Goal: Task Accomplishment & Management: Use online tool/utility

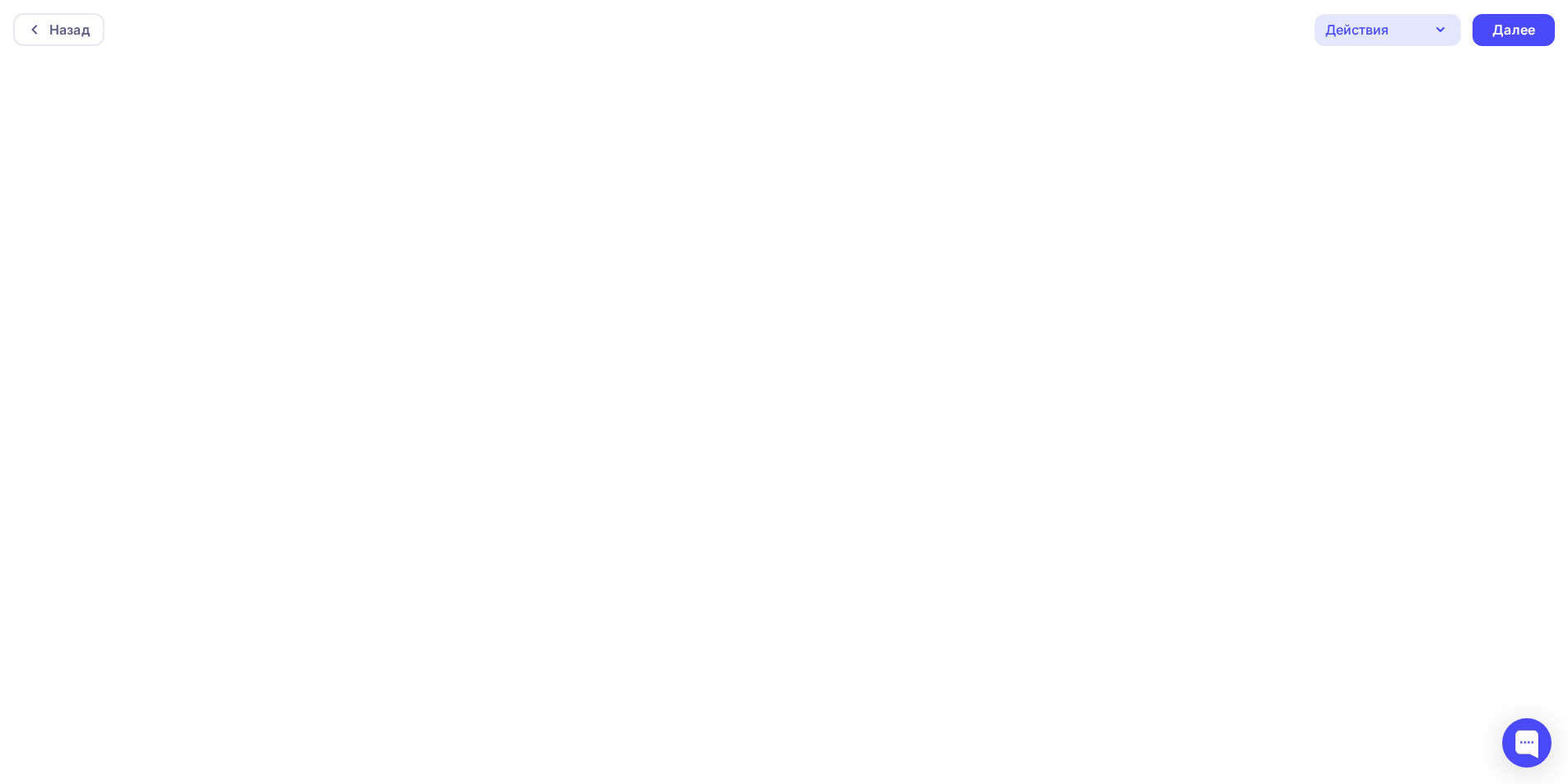
click at [1358, 32] on div "Действия" at bounding box center [1357, 30] width 63 height 20
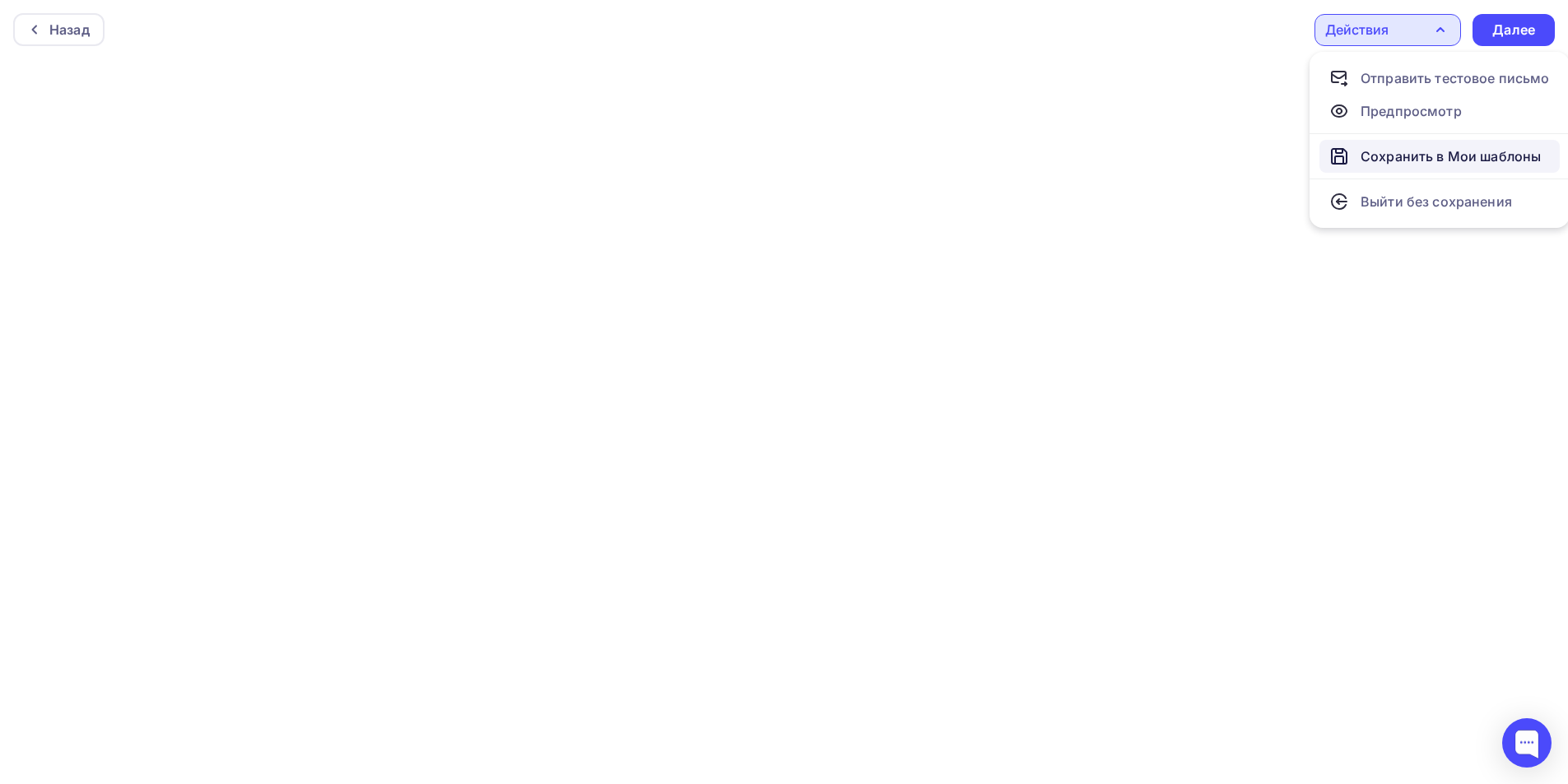
click at [1414, 153] on div "Сохранить в Мои шаблоны" at bounding box center [1451, 156] width 180 height 20
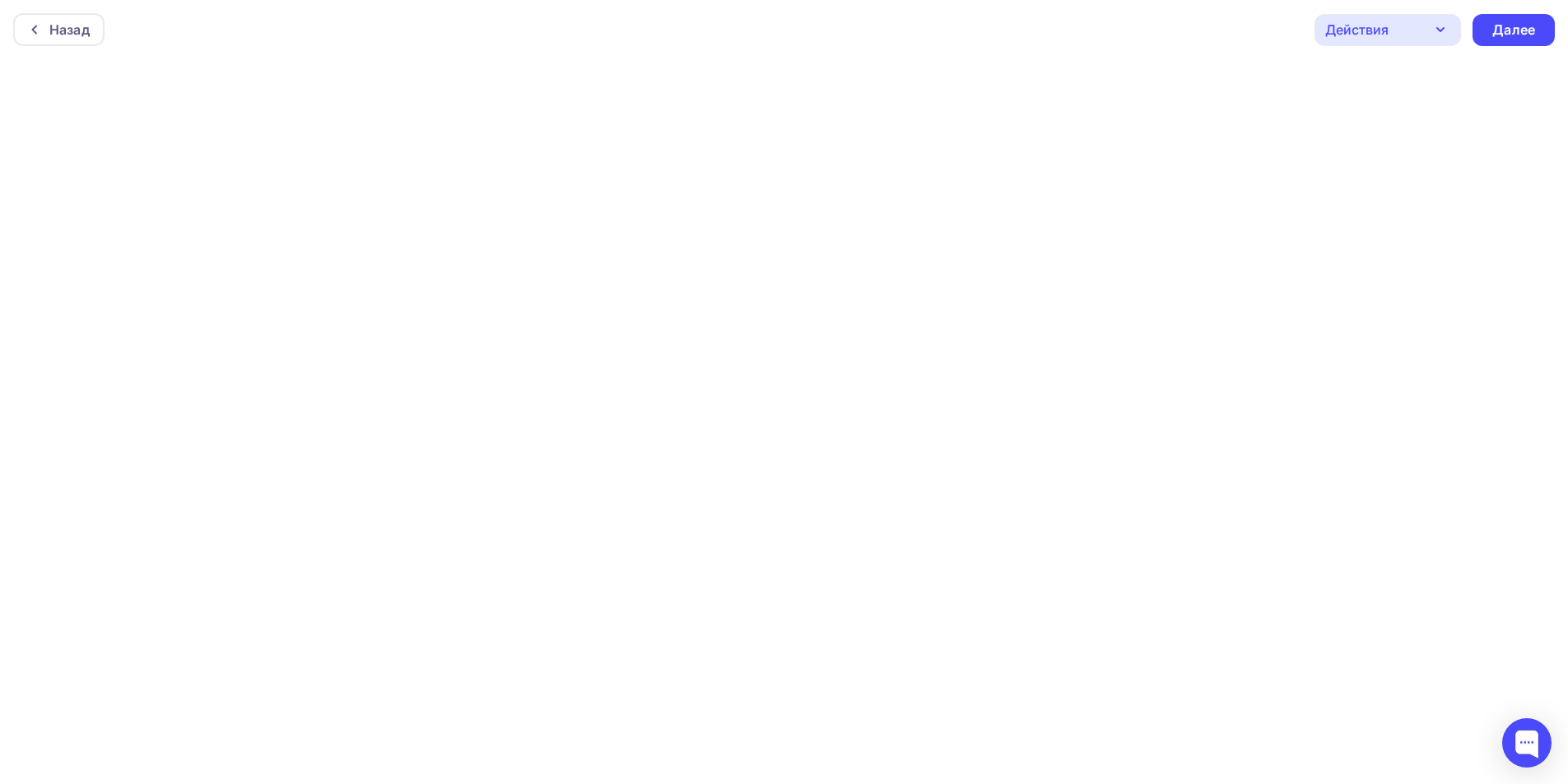
scroll to position [5, 0]
click at [1366, 28] on div "Действия" at bounding box center [1357, 25] width 63 height 20
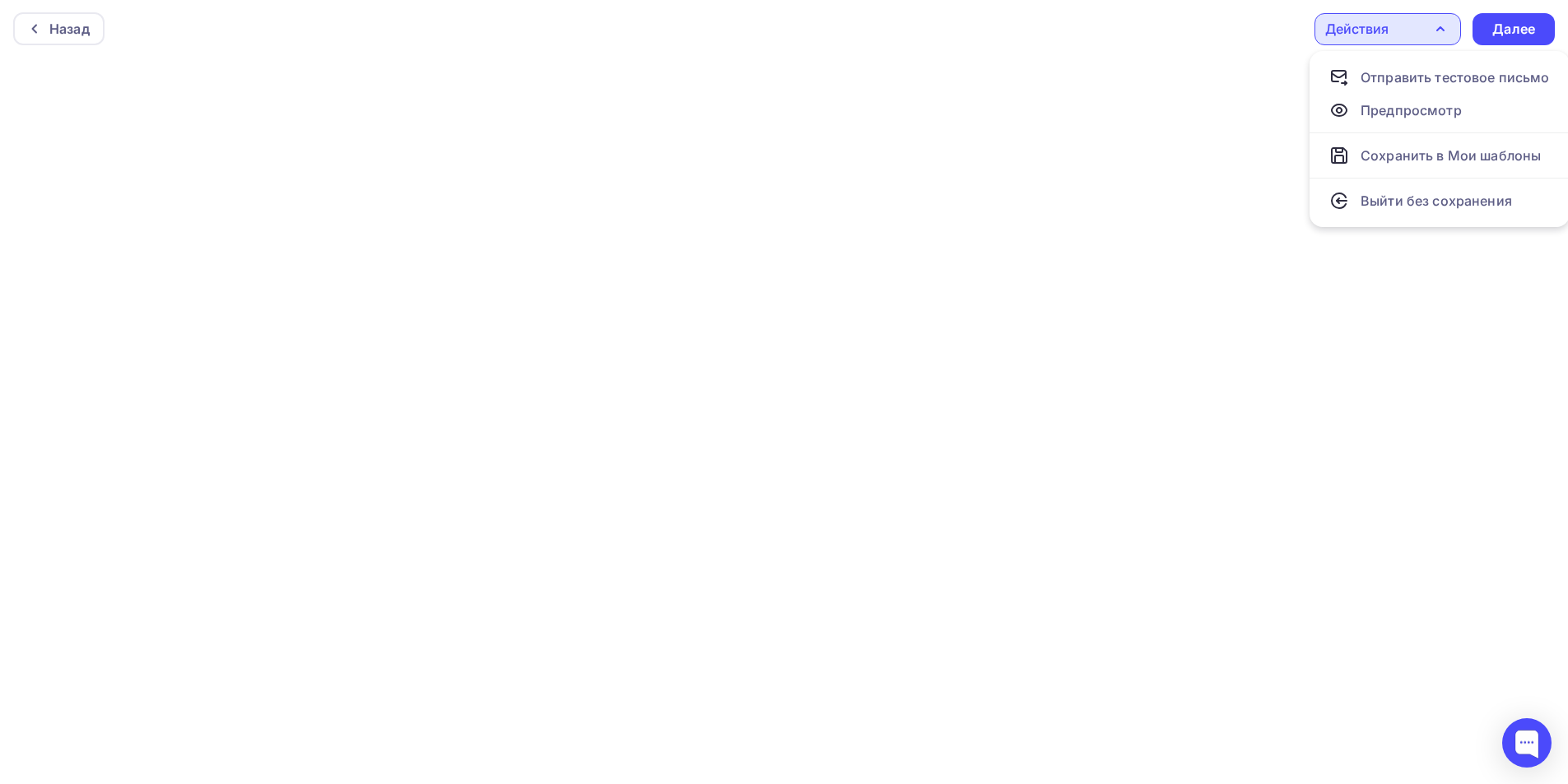
scroll to position [0, 0]
click at [1517, 30] on div "Далее" at bounding box center [1513, 30] width 42 height 19
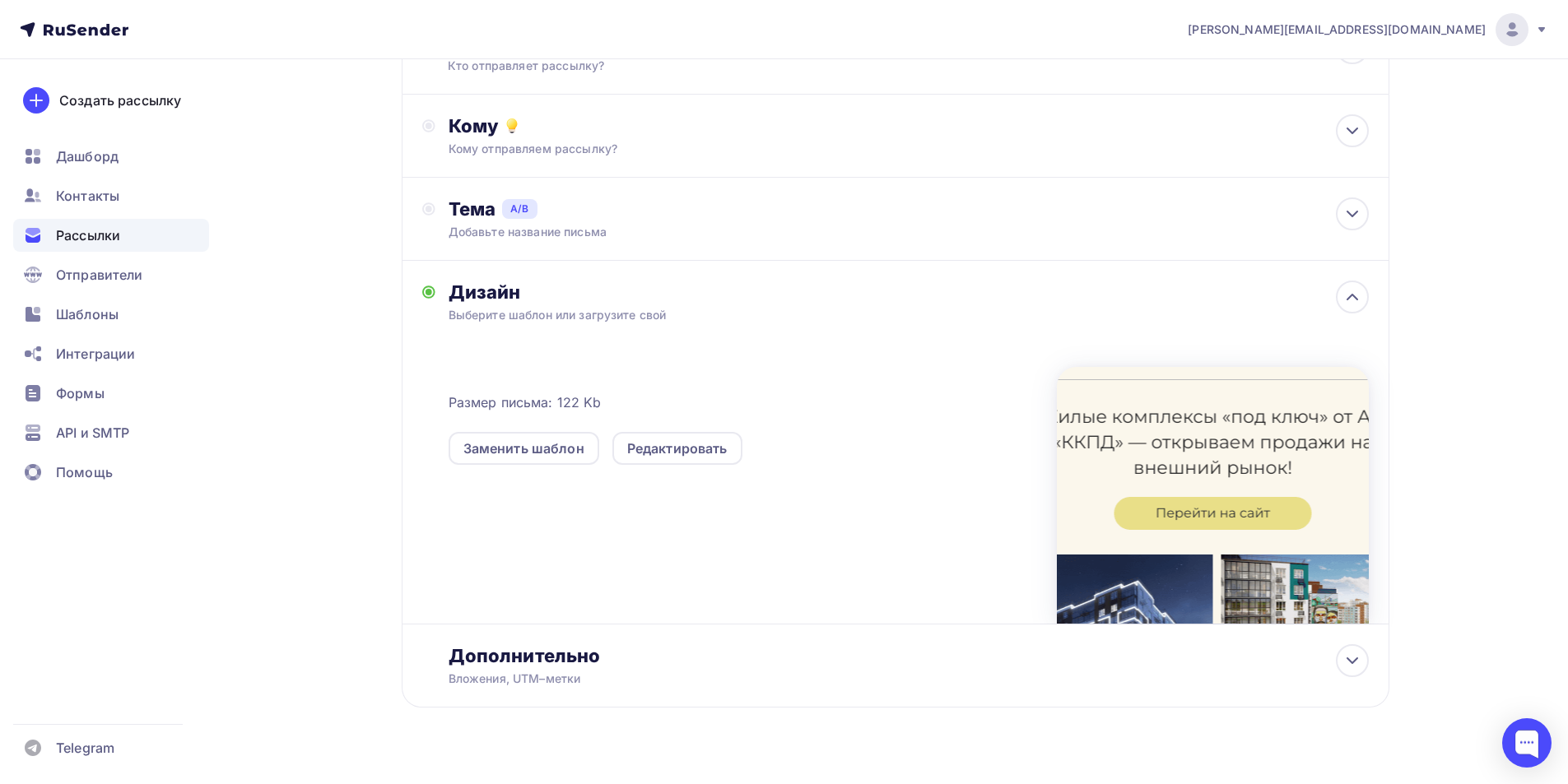
scroll to position [390, 0]
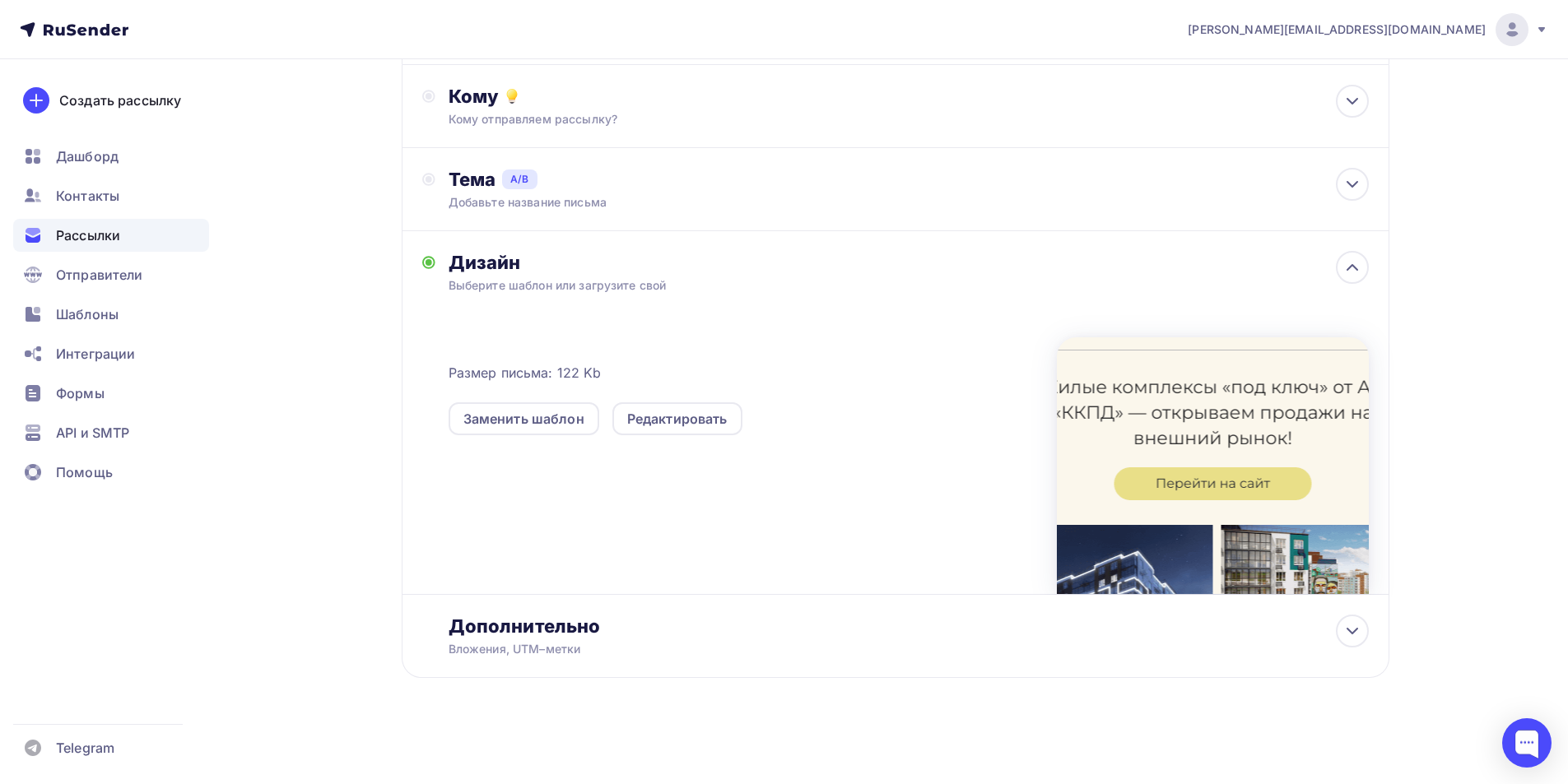
click at [1156, 424] on div at bounding box center [1213, 466] width 312 height 257
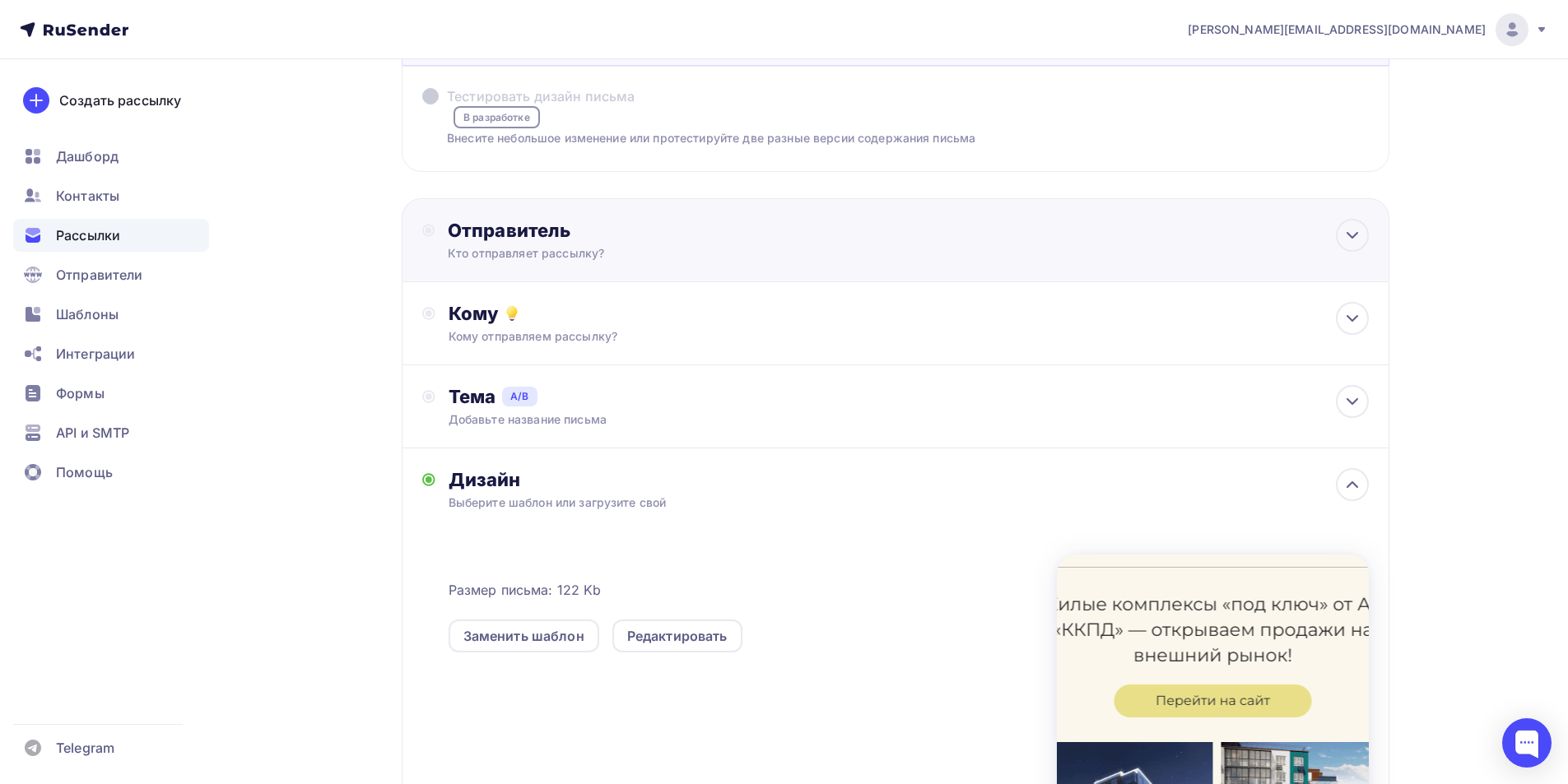
scroll to position [0, 0]
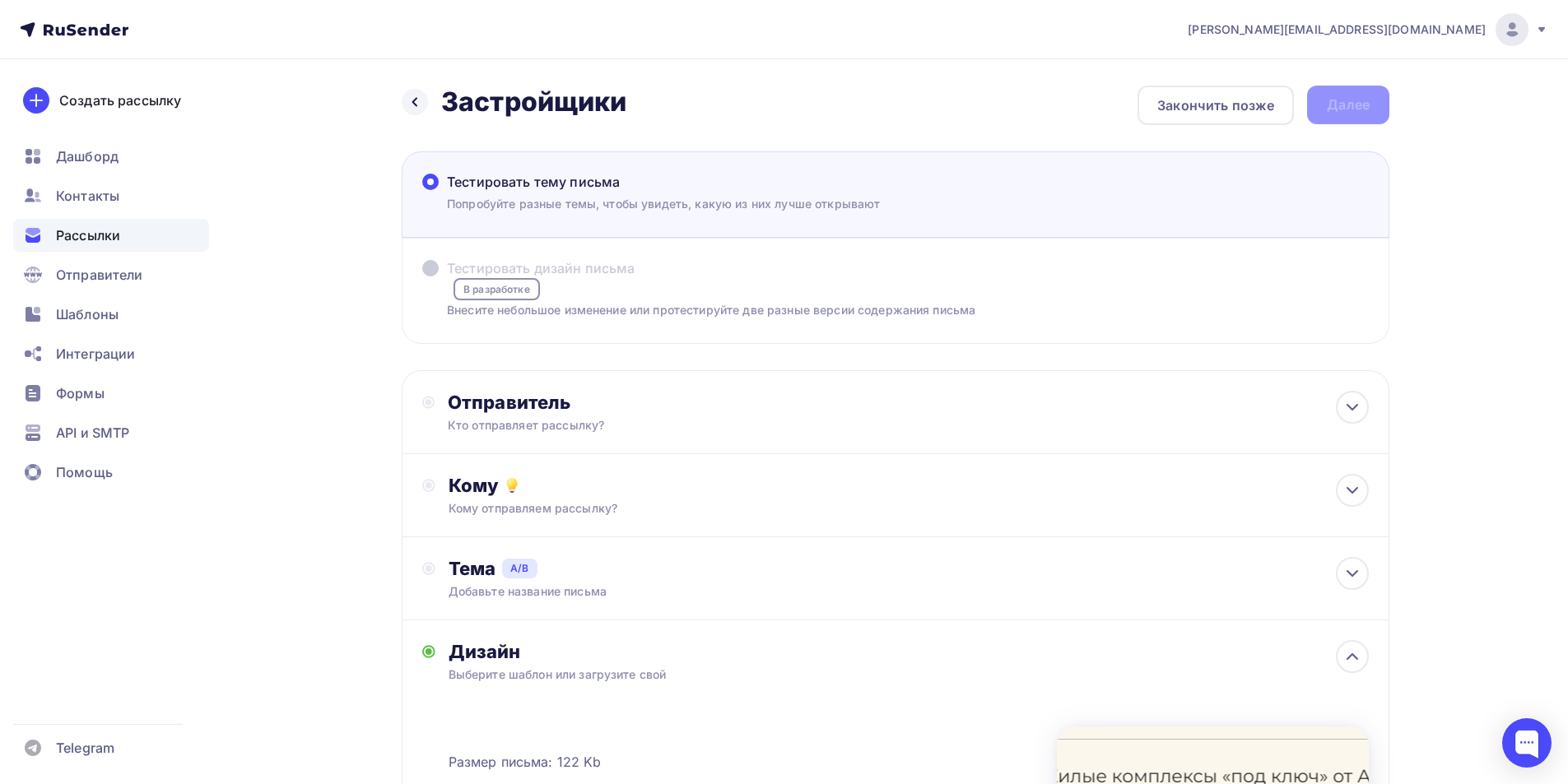
click at [586, 291] on label "Тестировать дизайн письма В разработке Внесите небольшое изменение или протести…" at bounding box center [698, 288] width 553 height 60
click at [577, 190] on span "Тестировать тему письма" at bounding box center [533, 182] width 173 height 20
click at [447, 192] on input "Тестировать тему письма [PERSON_NAME] разные темы, чтобы увидеть, какую из них …" at bounding box center [447, 192] width 0 height 0
click at [582, 188] on span "Тестировать тему письма" at bounding box center [533, 182] width 173 height 20
click at [447, 192] on input "Тестировать тему письма [PERSON_NAME] разные темы, чтобы увидеть, какую из них …" at bounding box center [447, 192] width 0 height 0
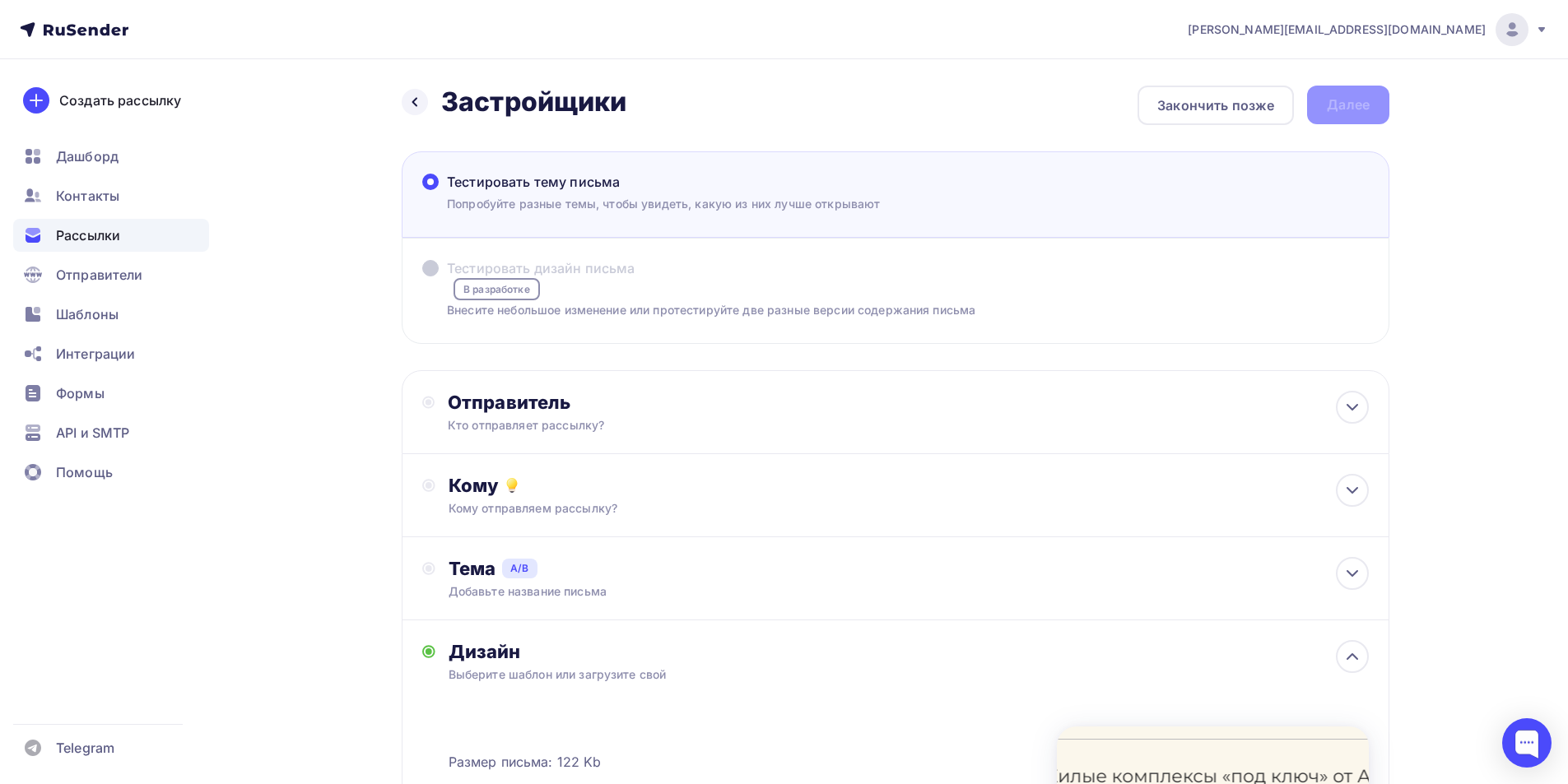
click at [582, 188] on span "Тестировать тему письма" at bounding box center [533, 182] width 173 height 20
click at [447, 192] on input "Тестировать тему письма [PERSON_NAME] разные темы, чтобы увидеть, какую из них …" at bounding box center [447, 192] width 0 height 0
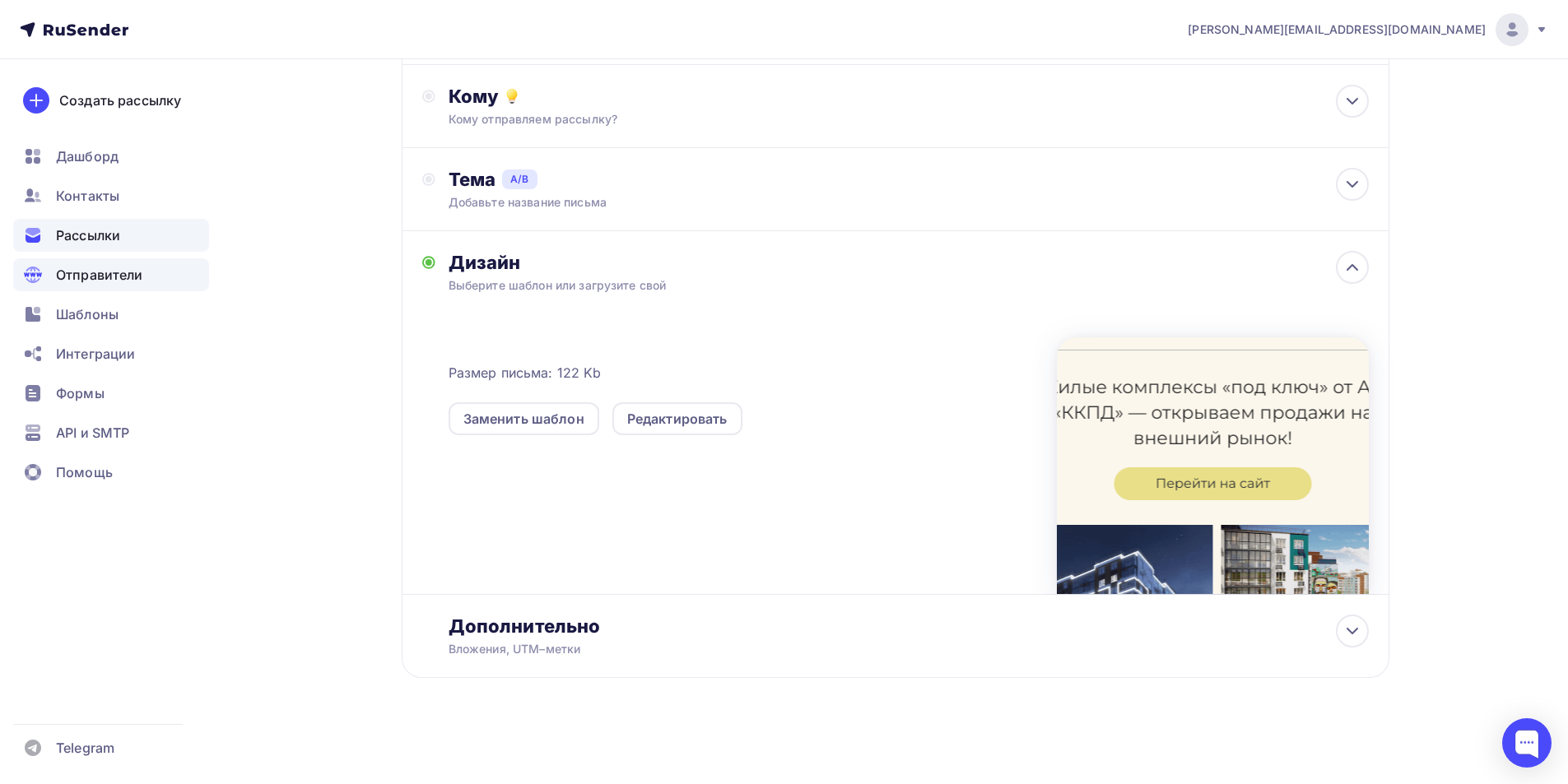
scroll to position [307, 0]
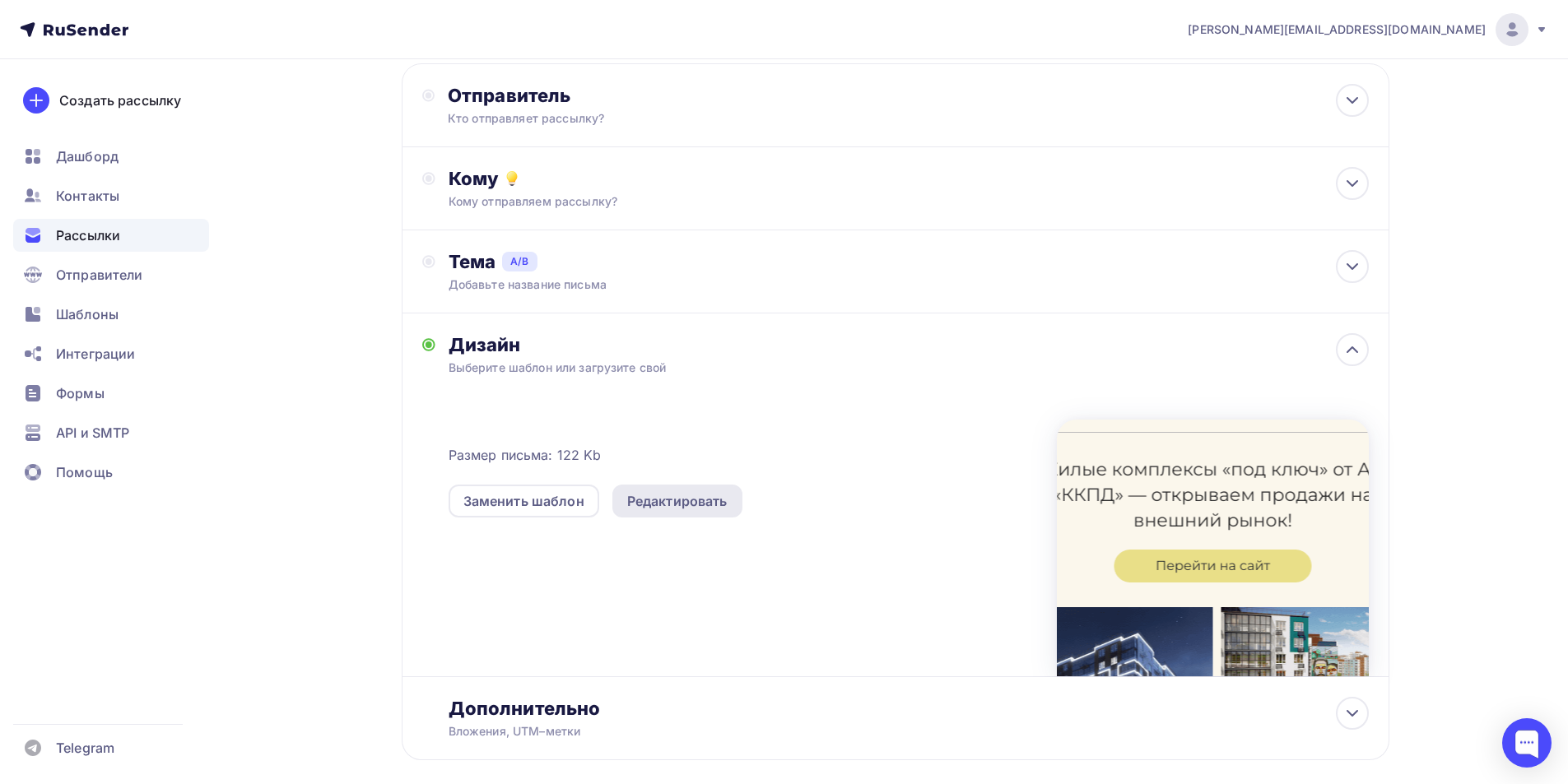
click at [677, 508] on div "Редактировать" at bounding box center [677, 502] width 100 height 20
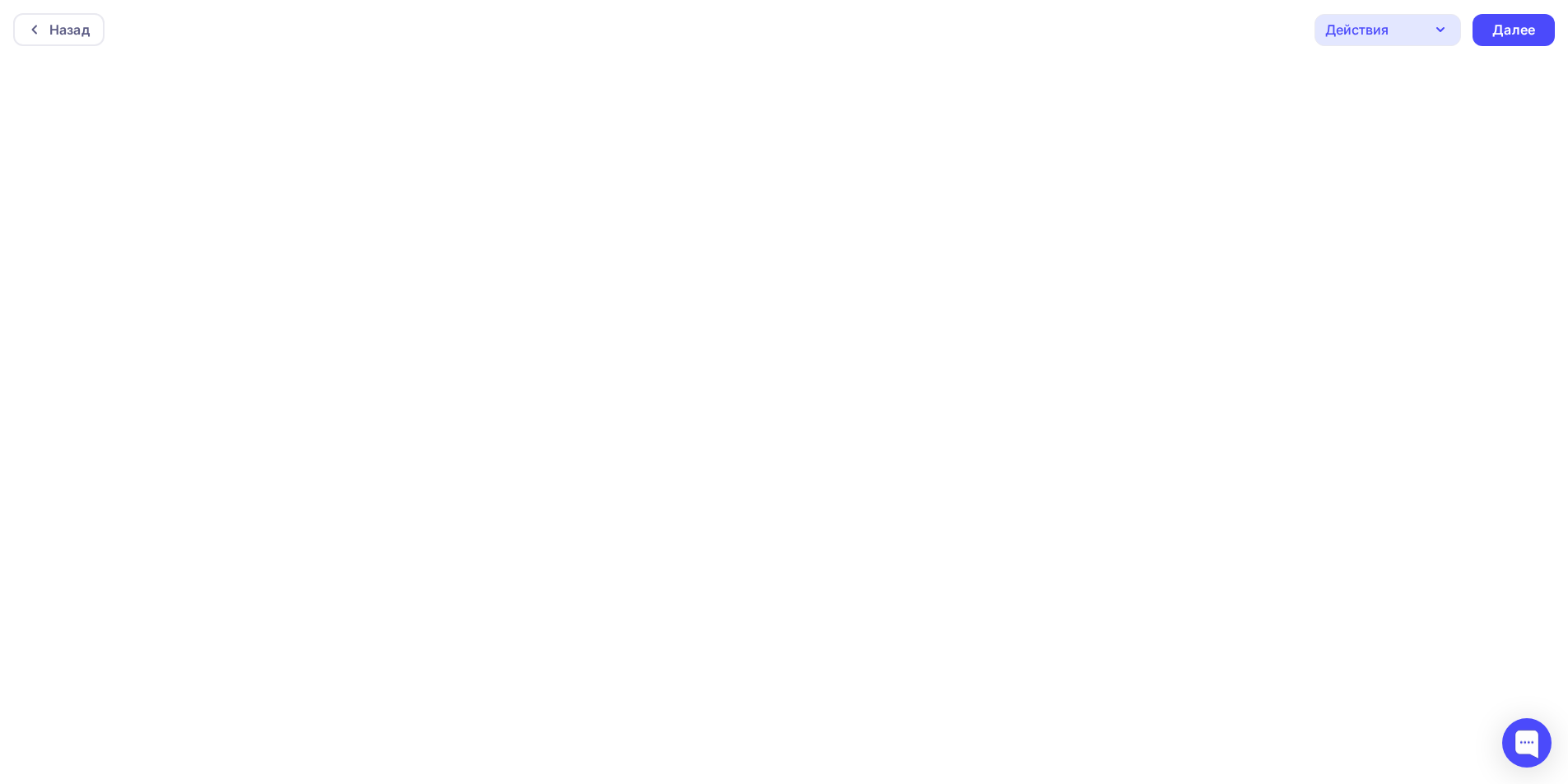
click at [1391, 36] on div "Действия" at bounding box center [1388, 31] width 146 height 32
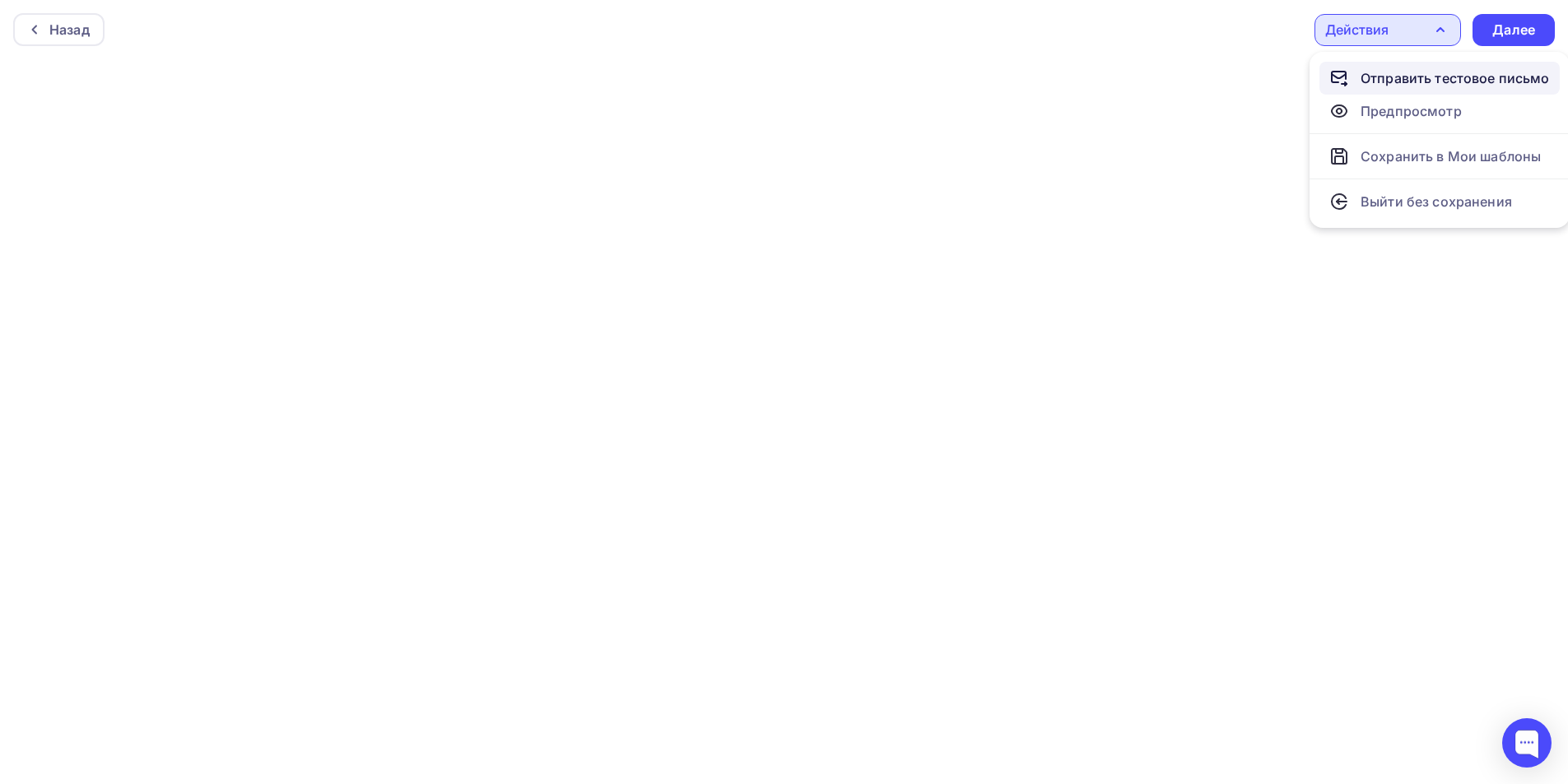
click at [1403, 71] on div "Отправить тестовое письмо" at bounding box center [1455, 78] width 189 height 20
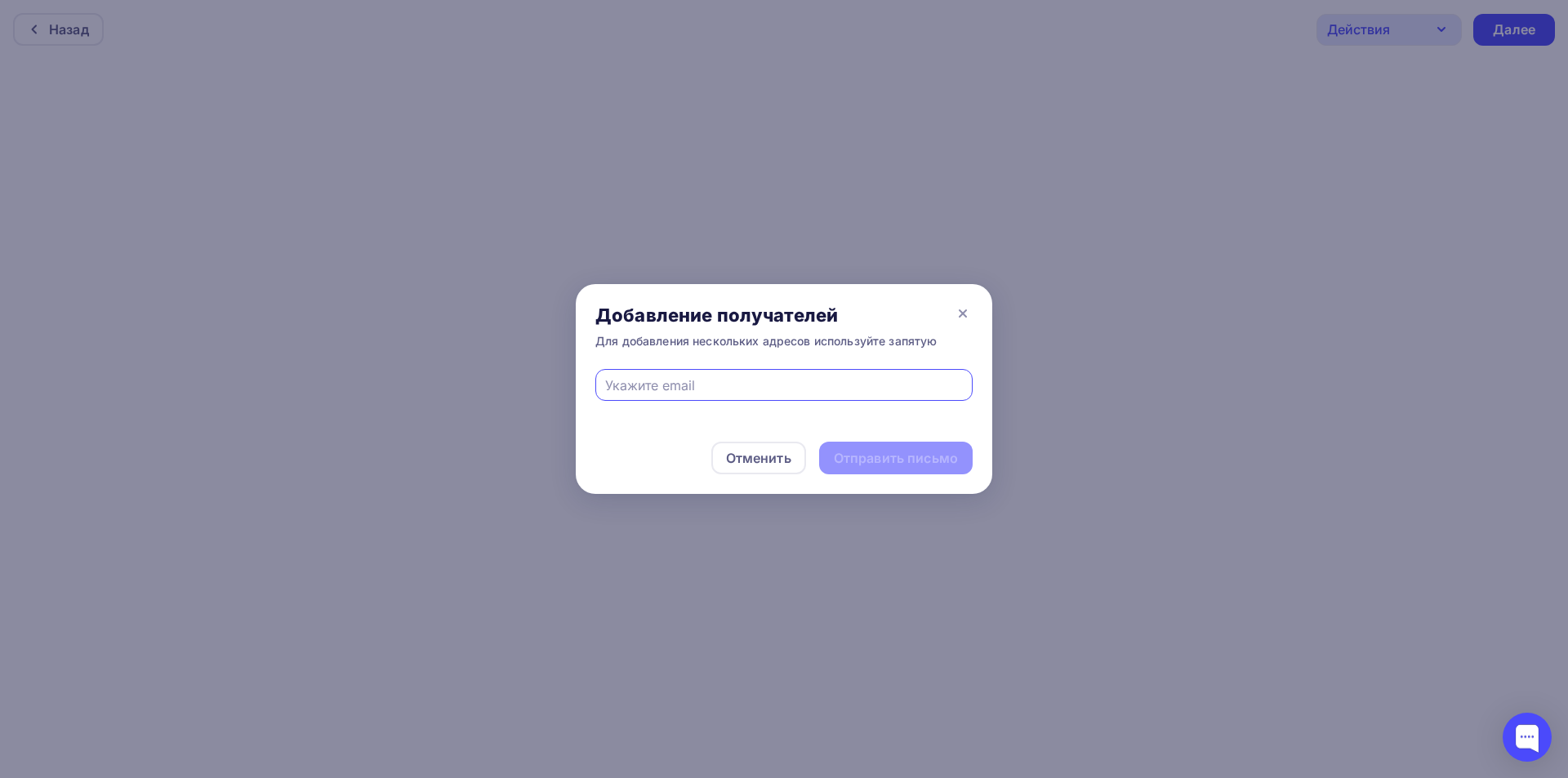
drag, startPoint x: 703, startPoint y: 387, endPoint x: 609, endPoint y: 454, distance: 115.4
click at [609, 454] on div "Отменить Отправить письмо" at bounding box center [783, 458] width 416 height 72
click at [961, 309] on icon at bounding box center [963, 313] width 20 height 20
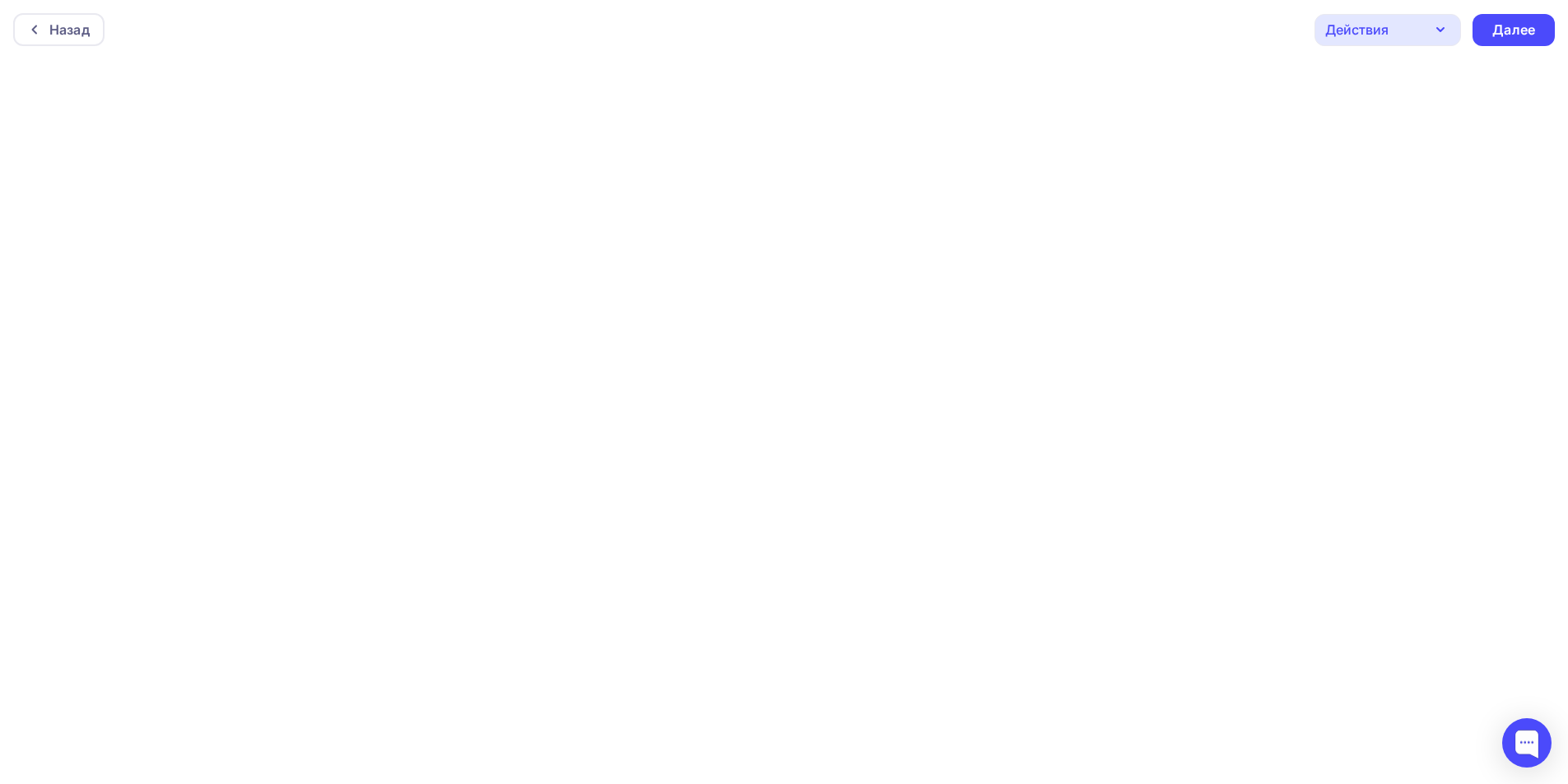
scroll to position [5, 0]
click at [1517, 27] on div "Далее" at bounding box center [1513, 25] width 42 height 19
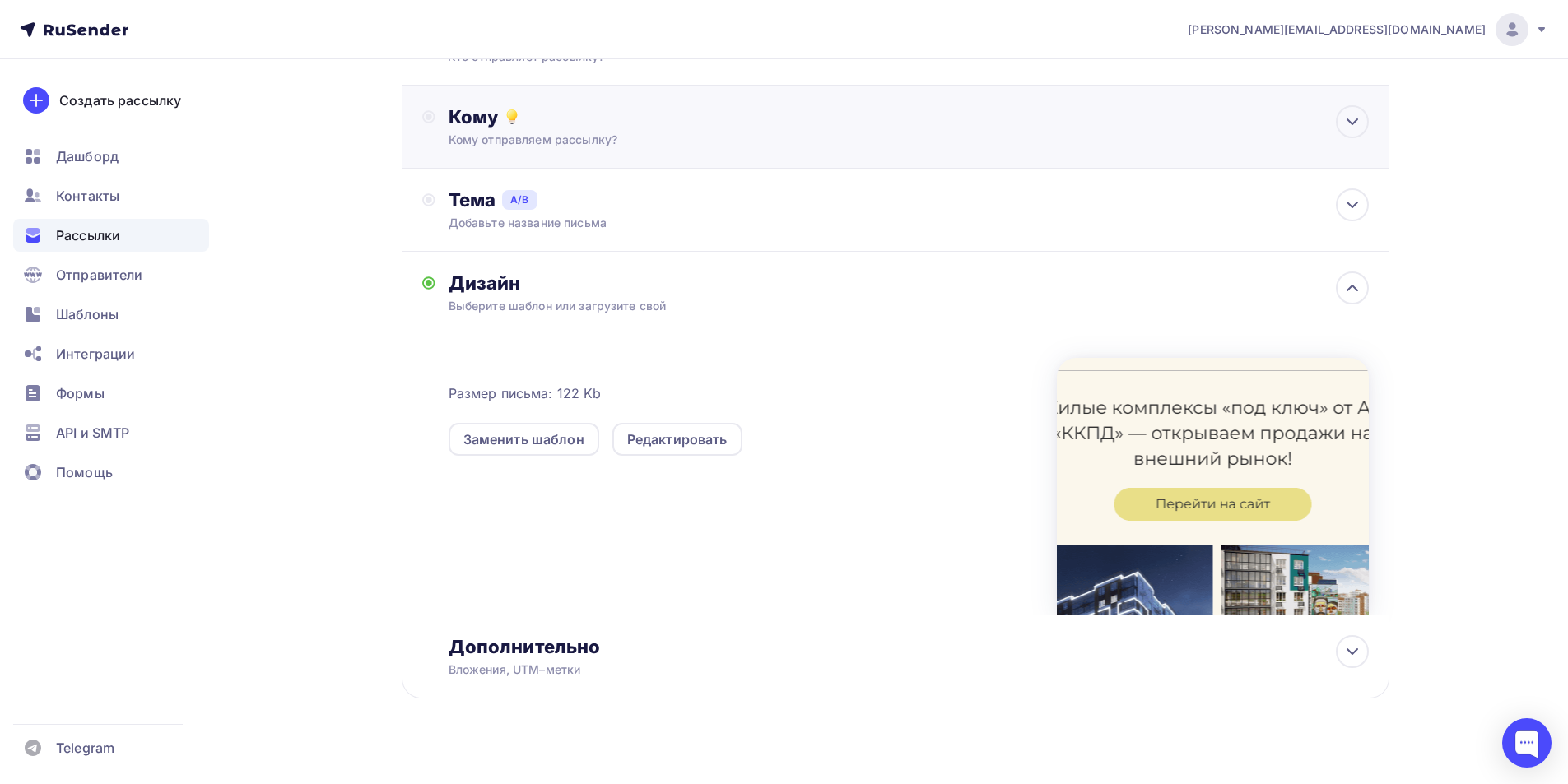
scroll to position [390, 0]
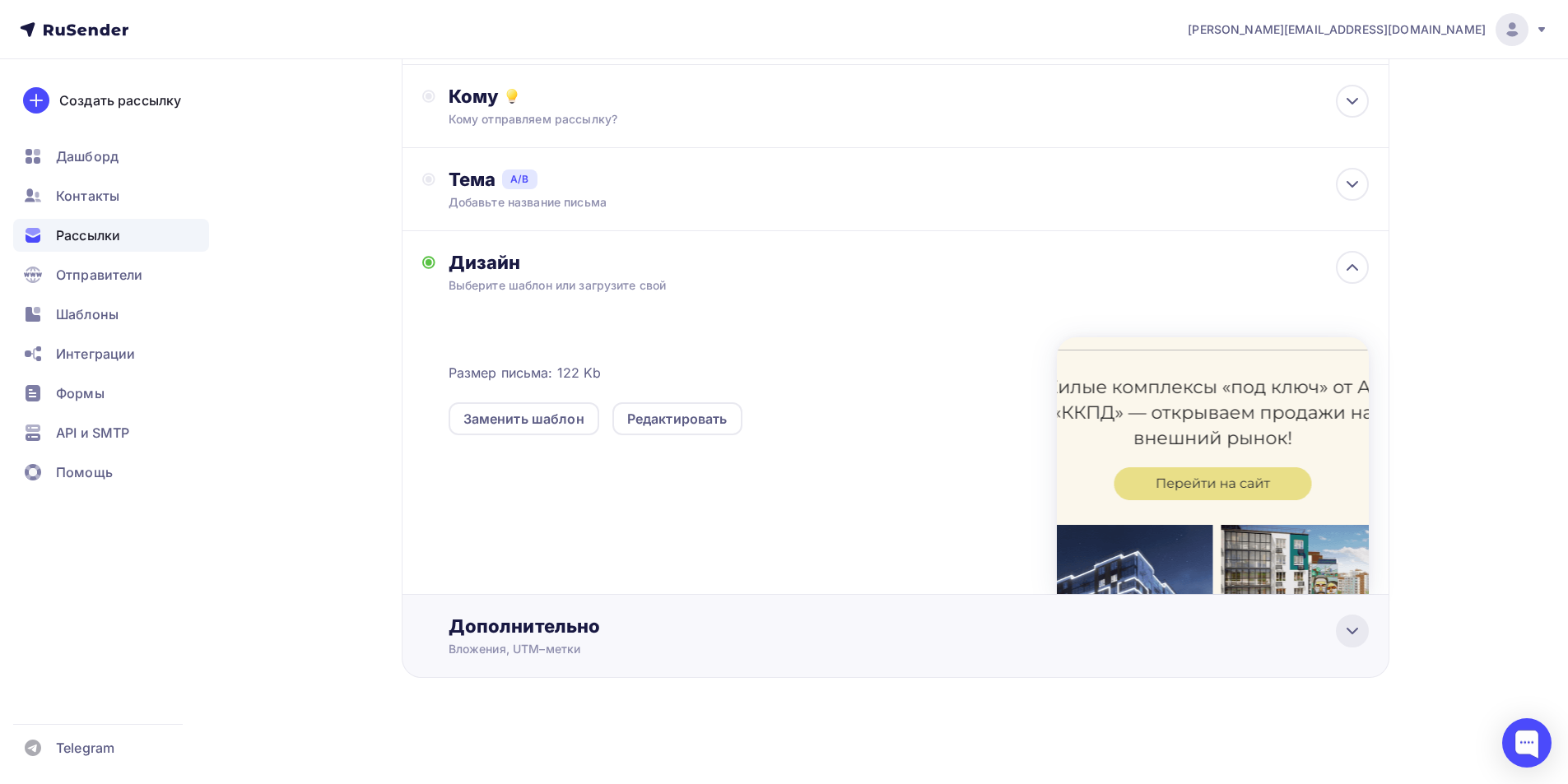
click at [1351, 632] on icon at bounding box center [1352, 632] width 20 height 20
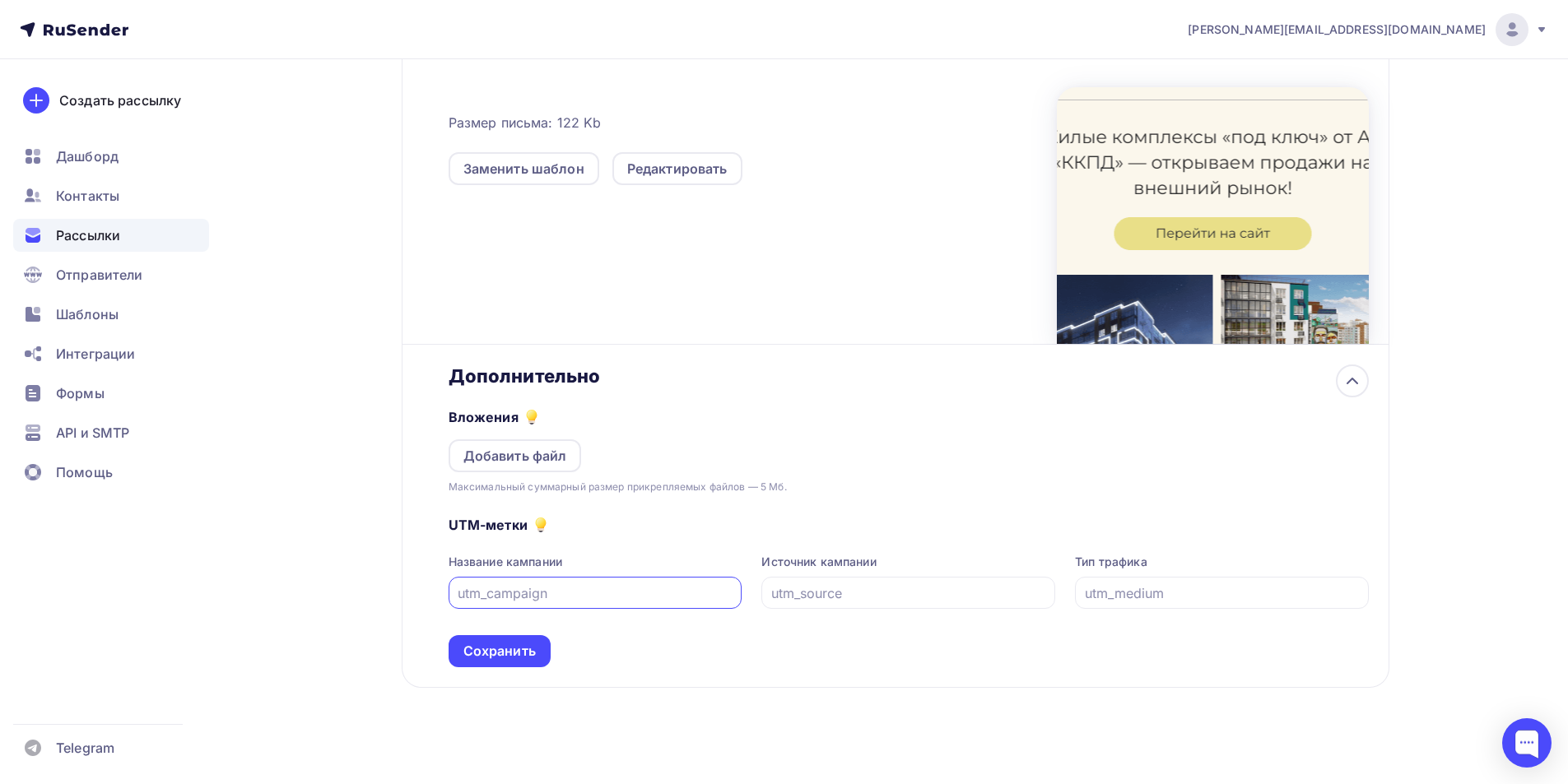
scroll to position [650, 0]
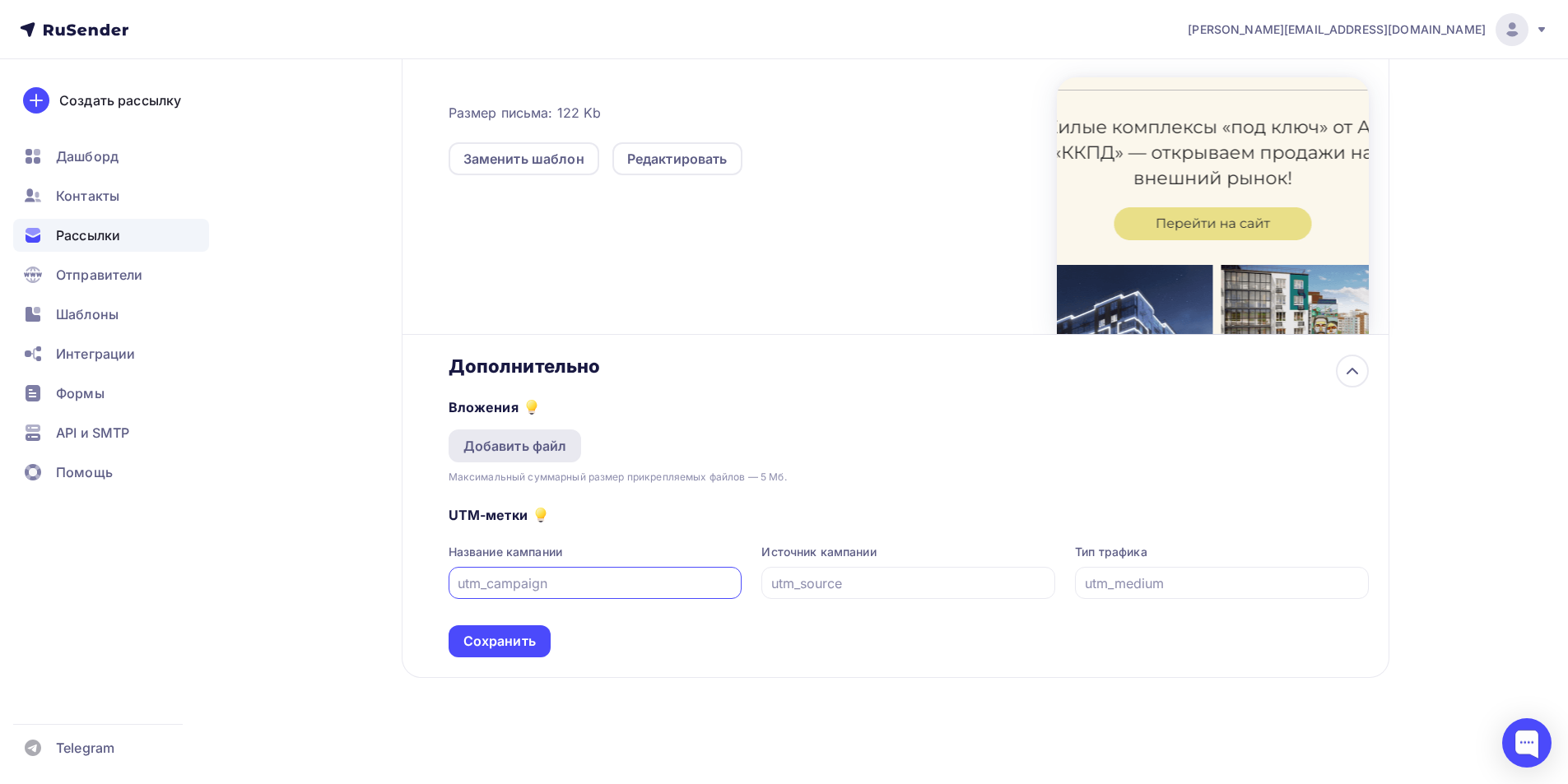
click at [549, 456] on div "Добавить файл" at bounding box center [515, 447] width 104 height 20
click at [549, 444] on div "Добавить файл" at bounding box center [515, 447] width 104 height 20
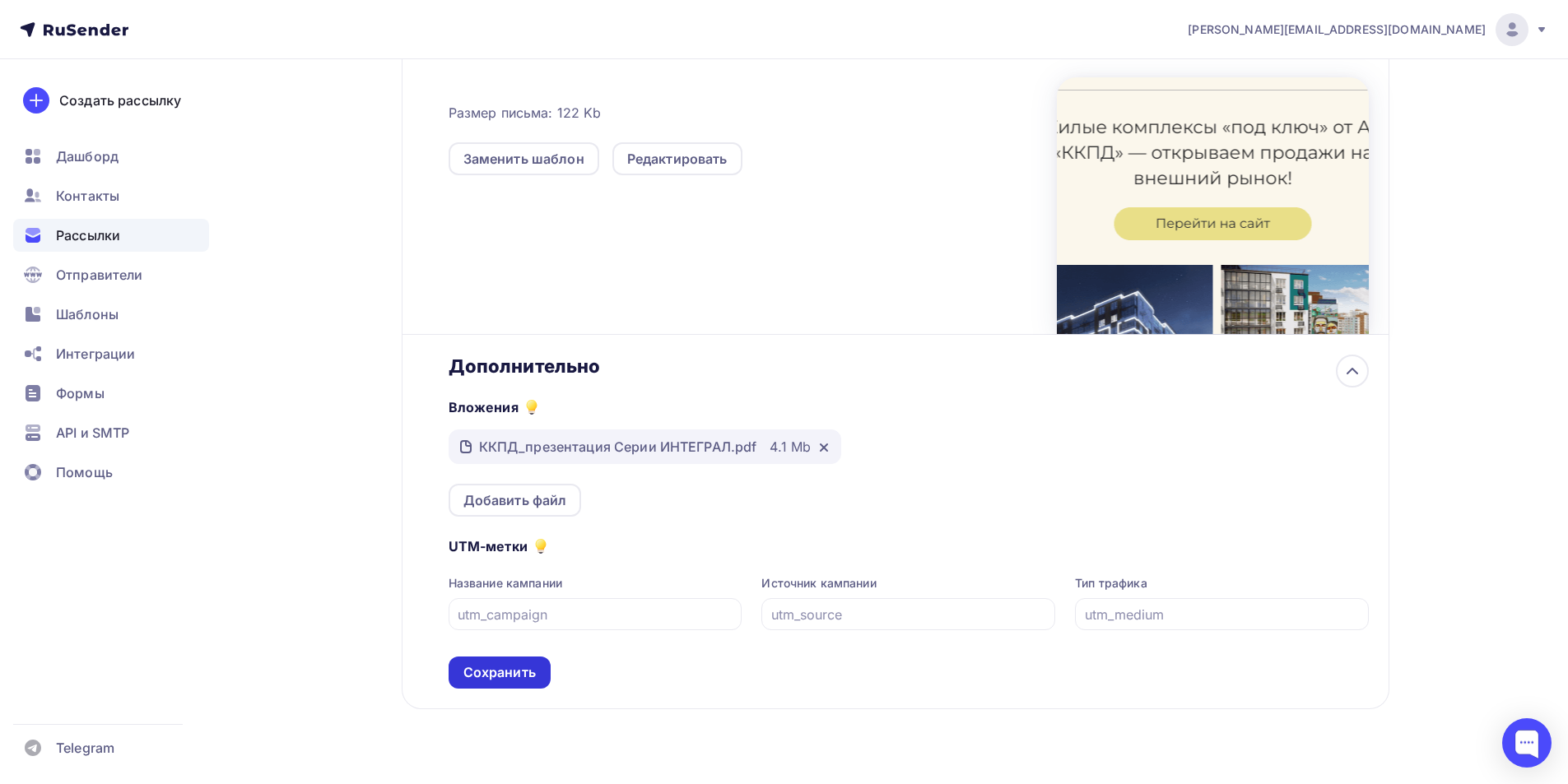
click at [496, 668] on div "Сохранить" at bounding box center [500, 672] width 72 height 19
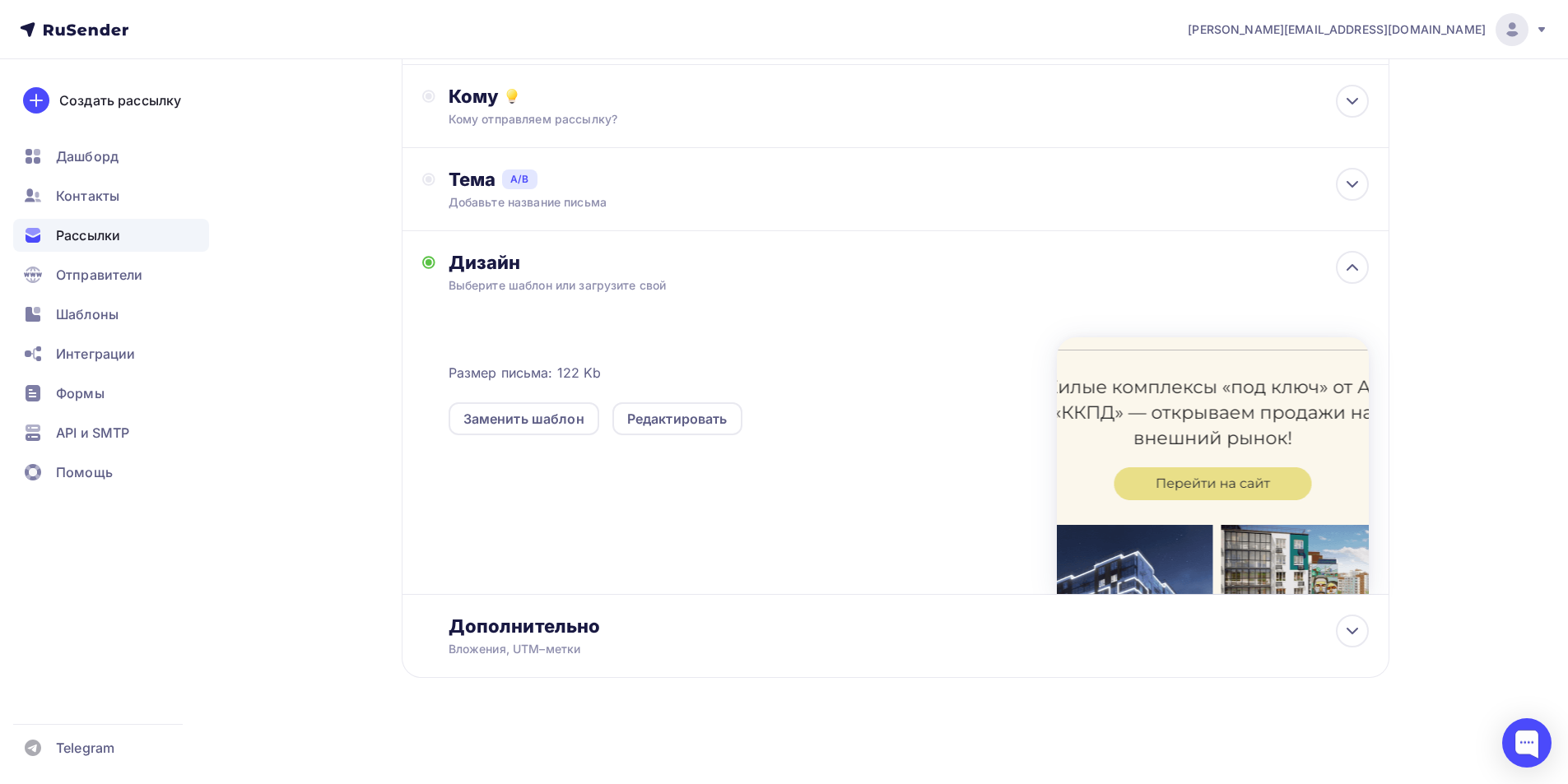
scroll to position [390, 0]
click at [724, 423] on div "Редактировать" at bounding box center [677, 419] width 100 height 20
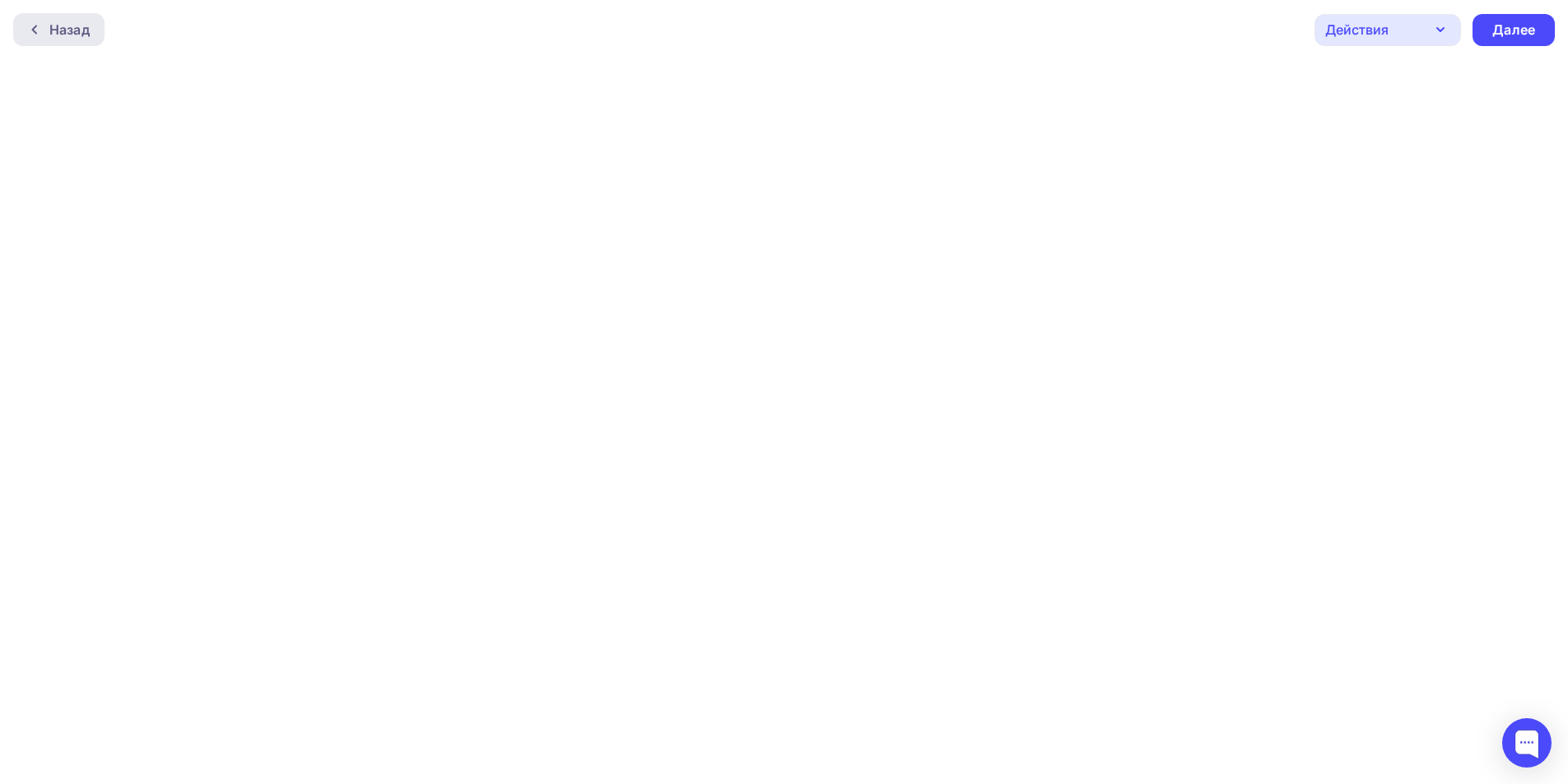
click at [52, 23] on div "Назад" at bounding box center [69, 30] width 41 height 20
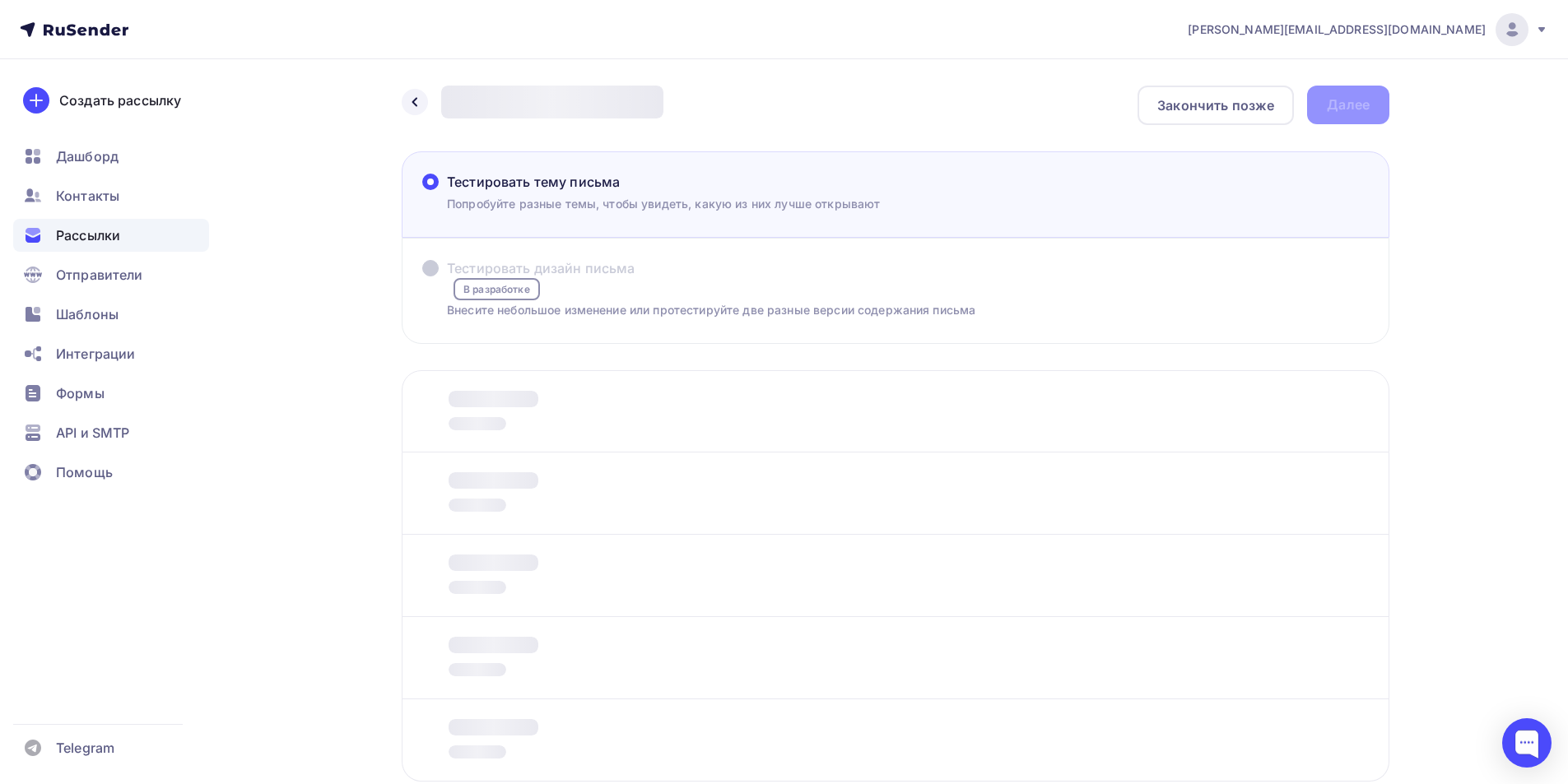
scroll to position [104, 0]
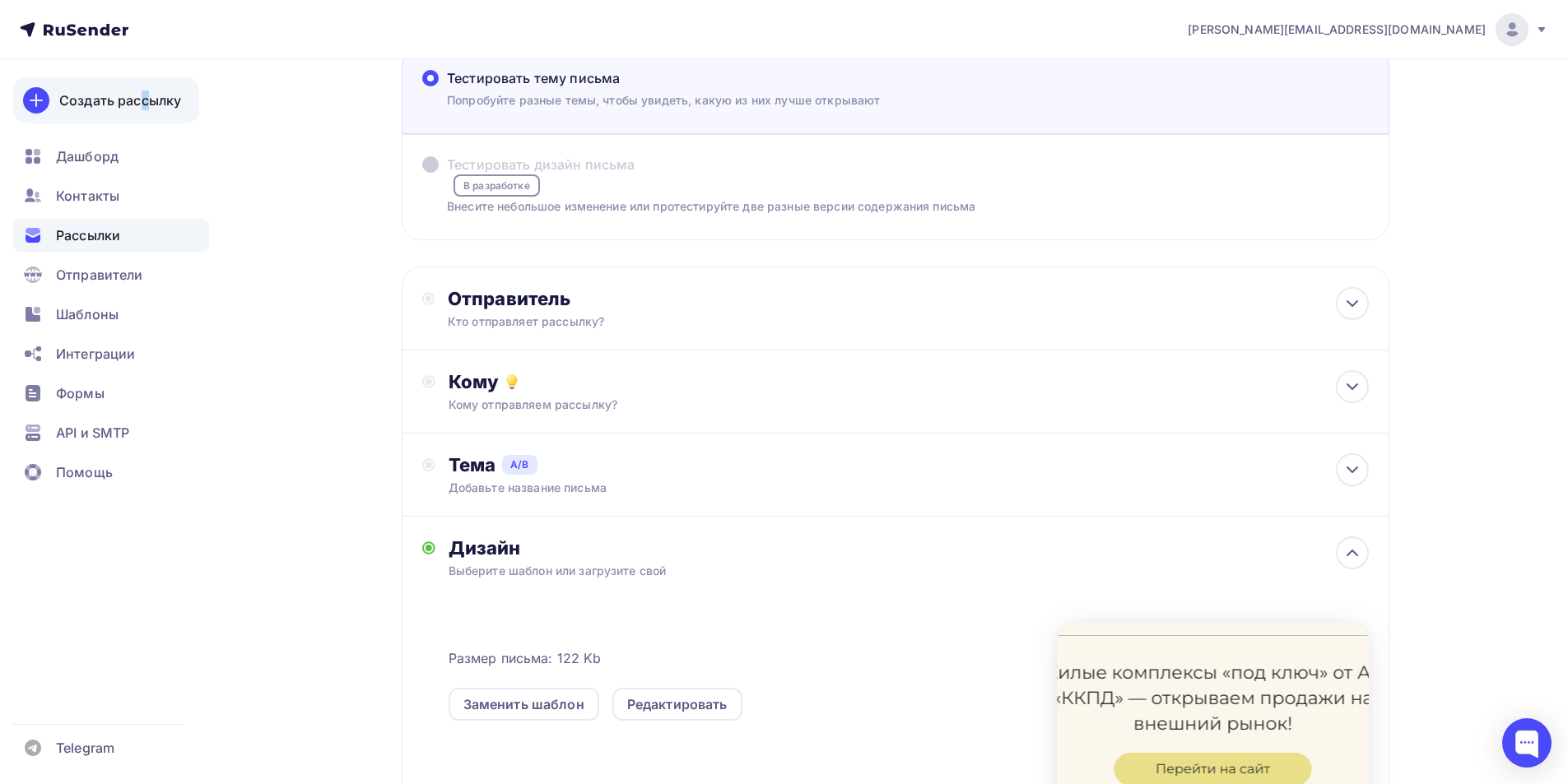
click at [97, 97] on div "Создать рассылку" at bounding box center [120, 100] width 122 height 20
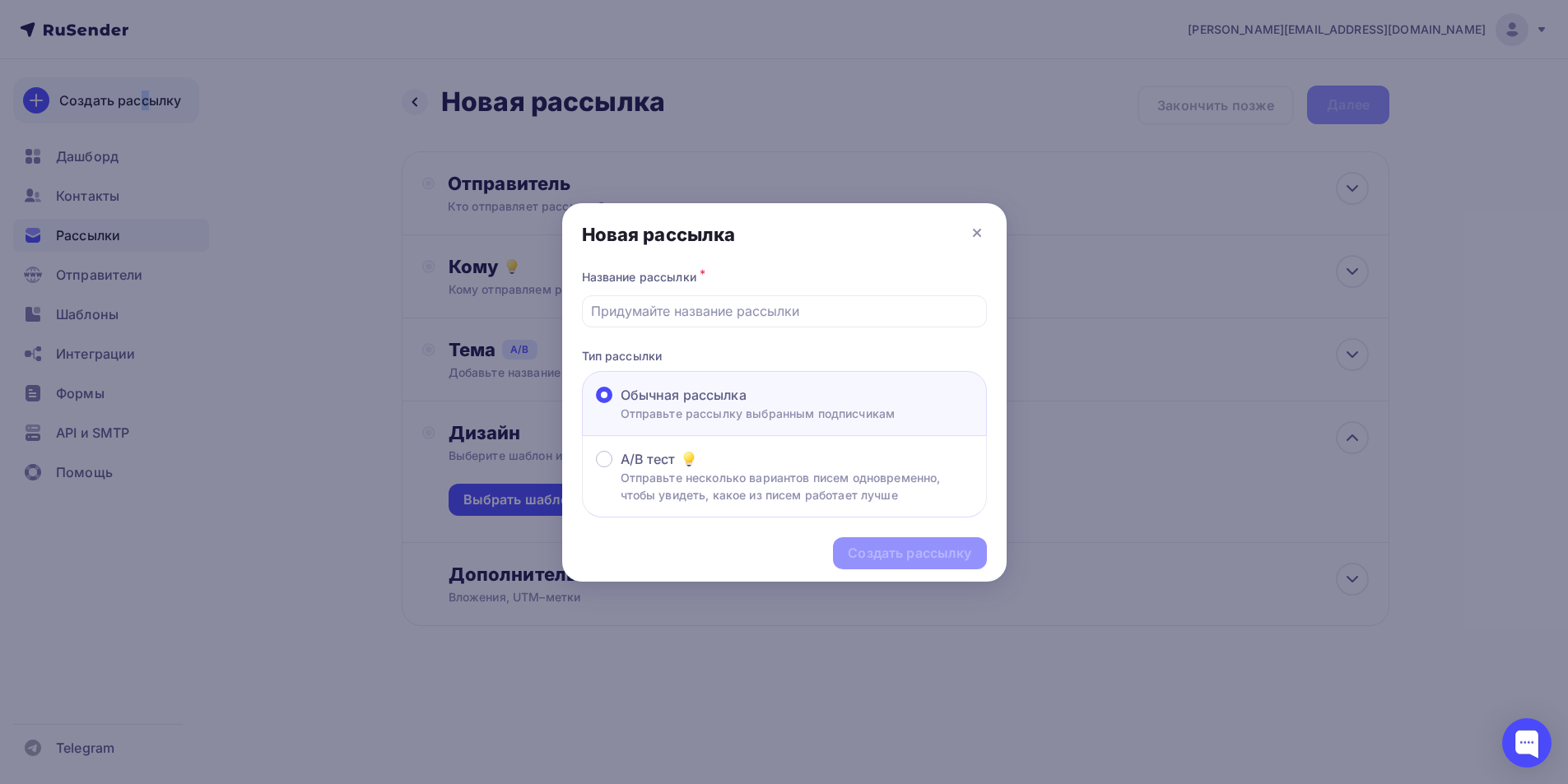
scroll to position [0, 0]
click at [669, 311] on input "text" at bounding box center [790, 311] width 386 height 20
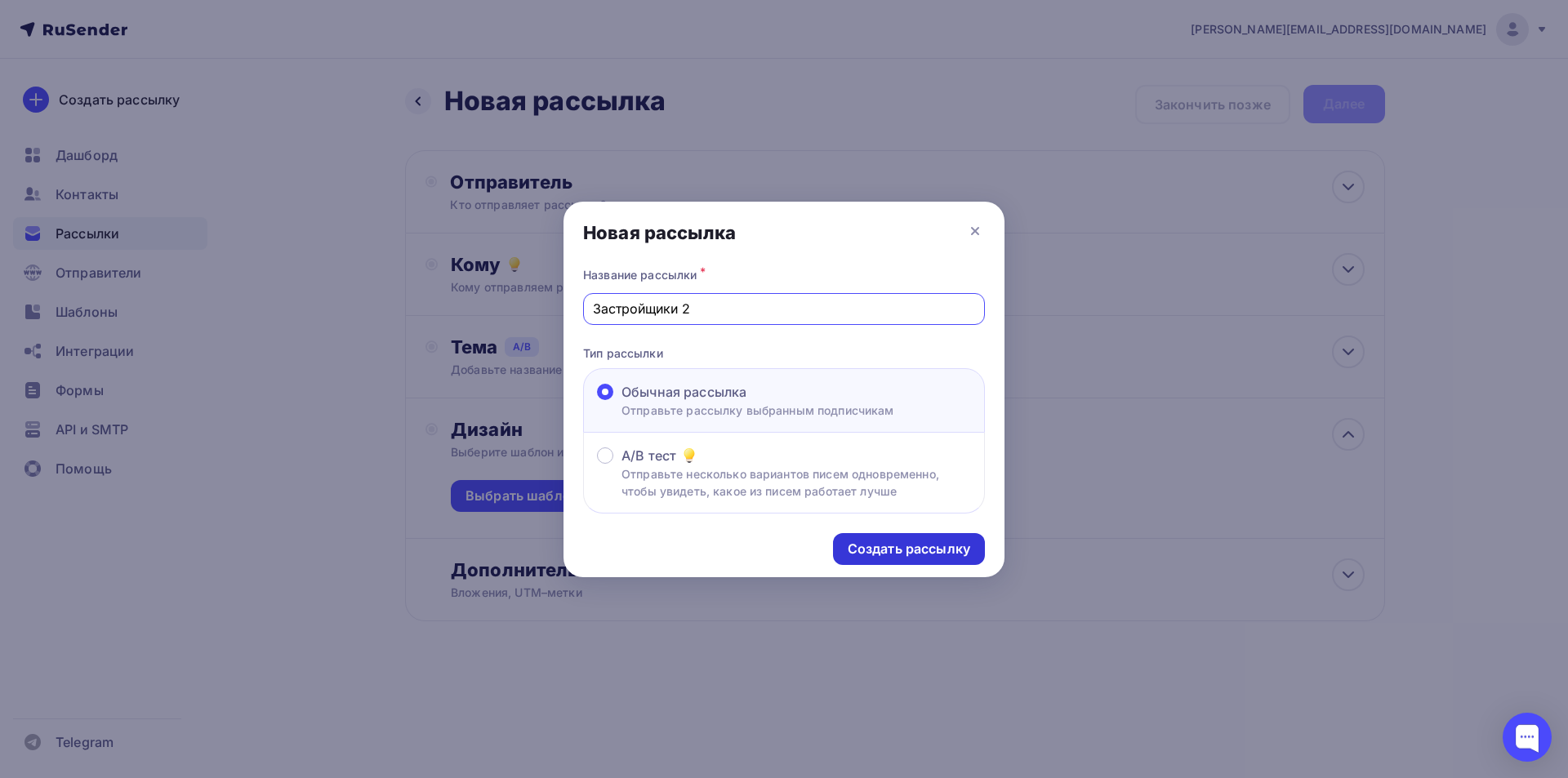
type input "Застройщики 2"
click at [875, 550] on div "Создать рассылку" at bounding box center [908, 549] width 123 height 19
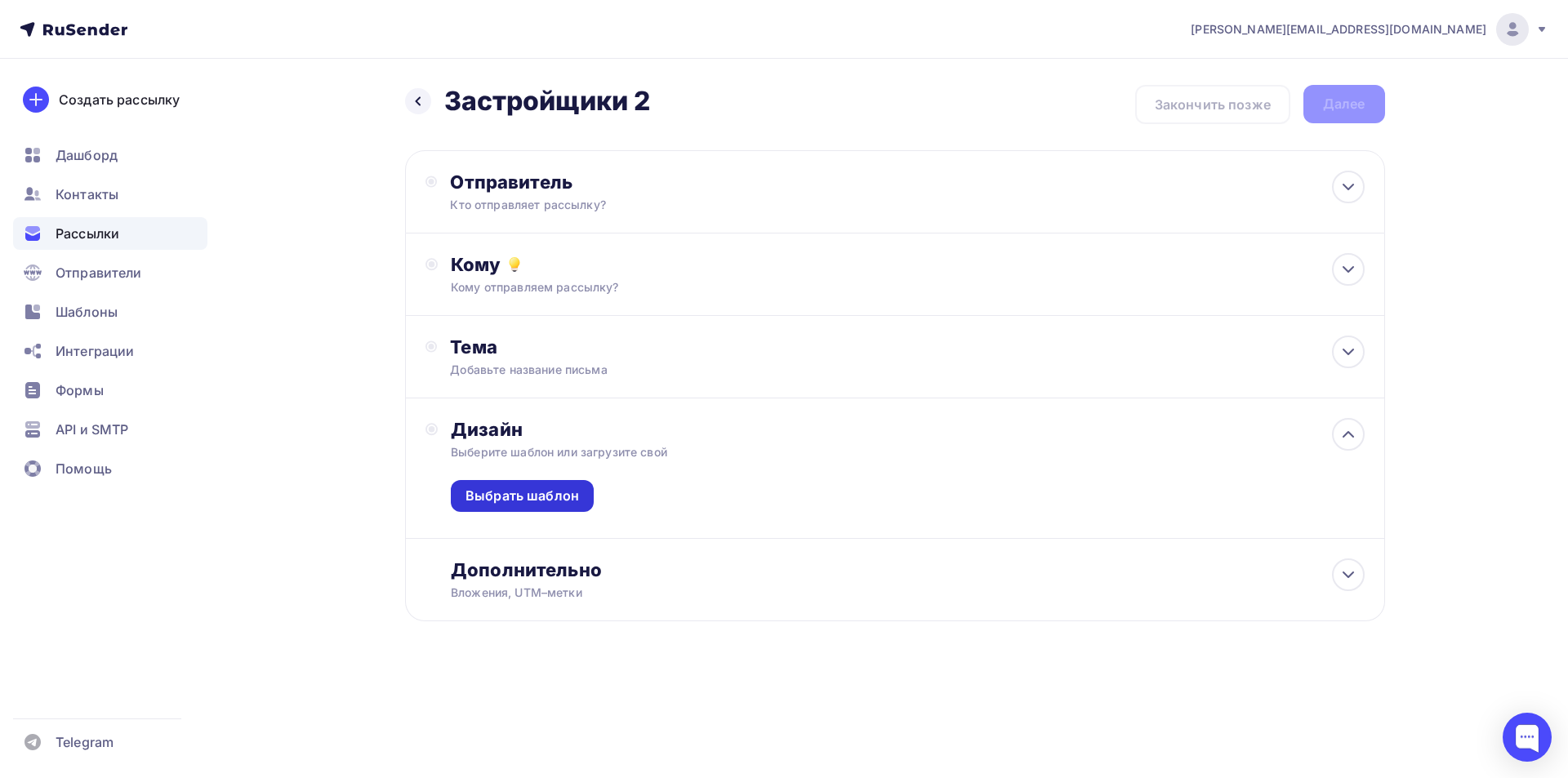
click at [542, 494] on div "Выбрать шаблон" at bounding box center [522, 496] width 114 height 19
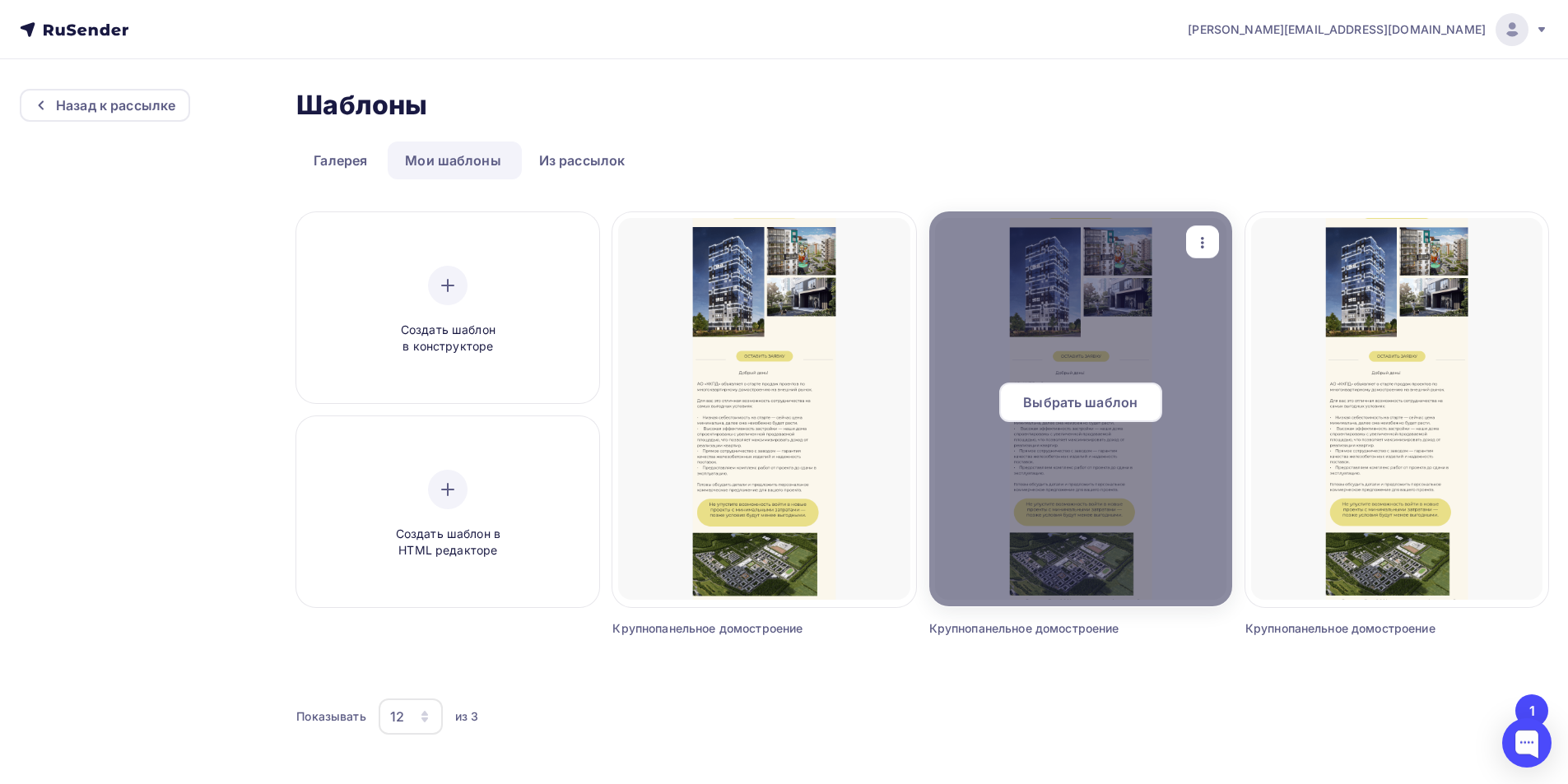
scroll to position [2, 0]
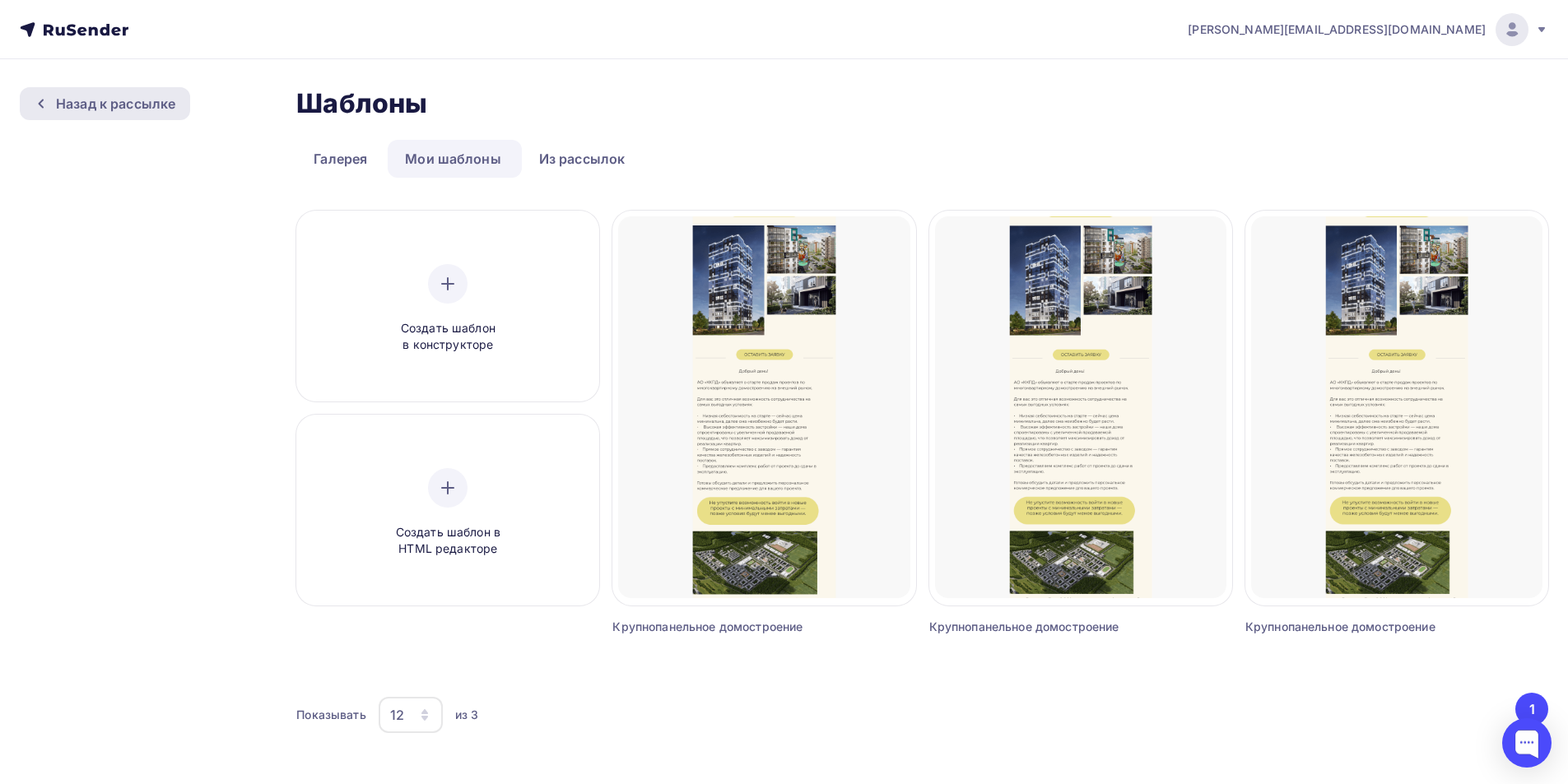
click at [108, 102] on div "Назад к рассылке" at bounding box center [115, 104] width 119 height 20
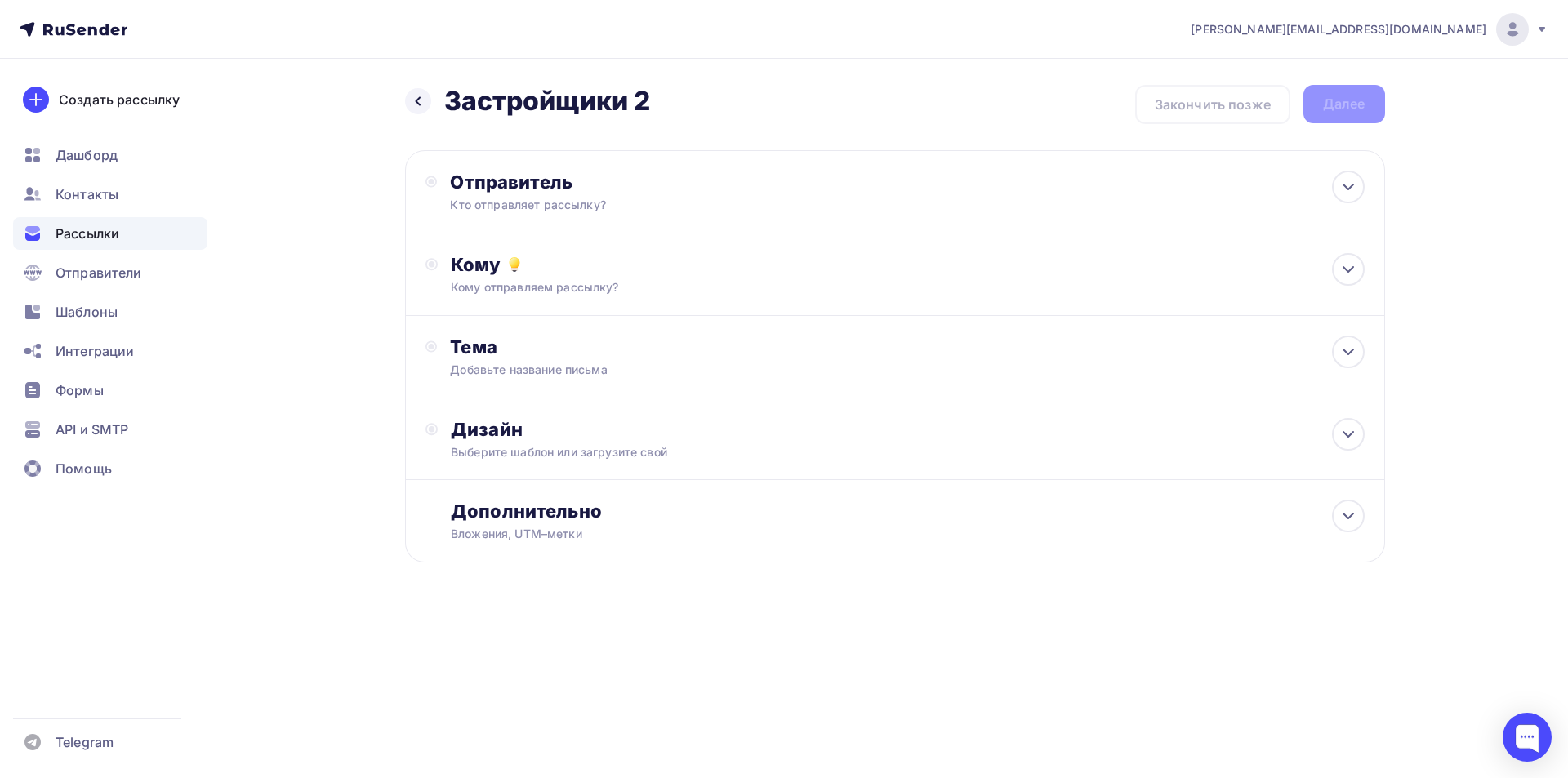
click at [107, 101] on div "Создать рассылку" at bounding box center [119, 99] width 121 height 20
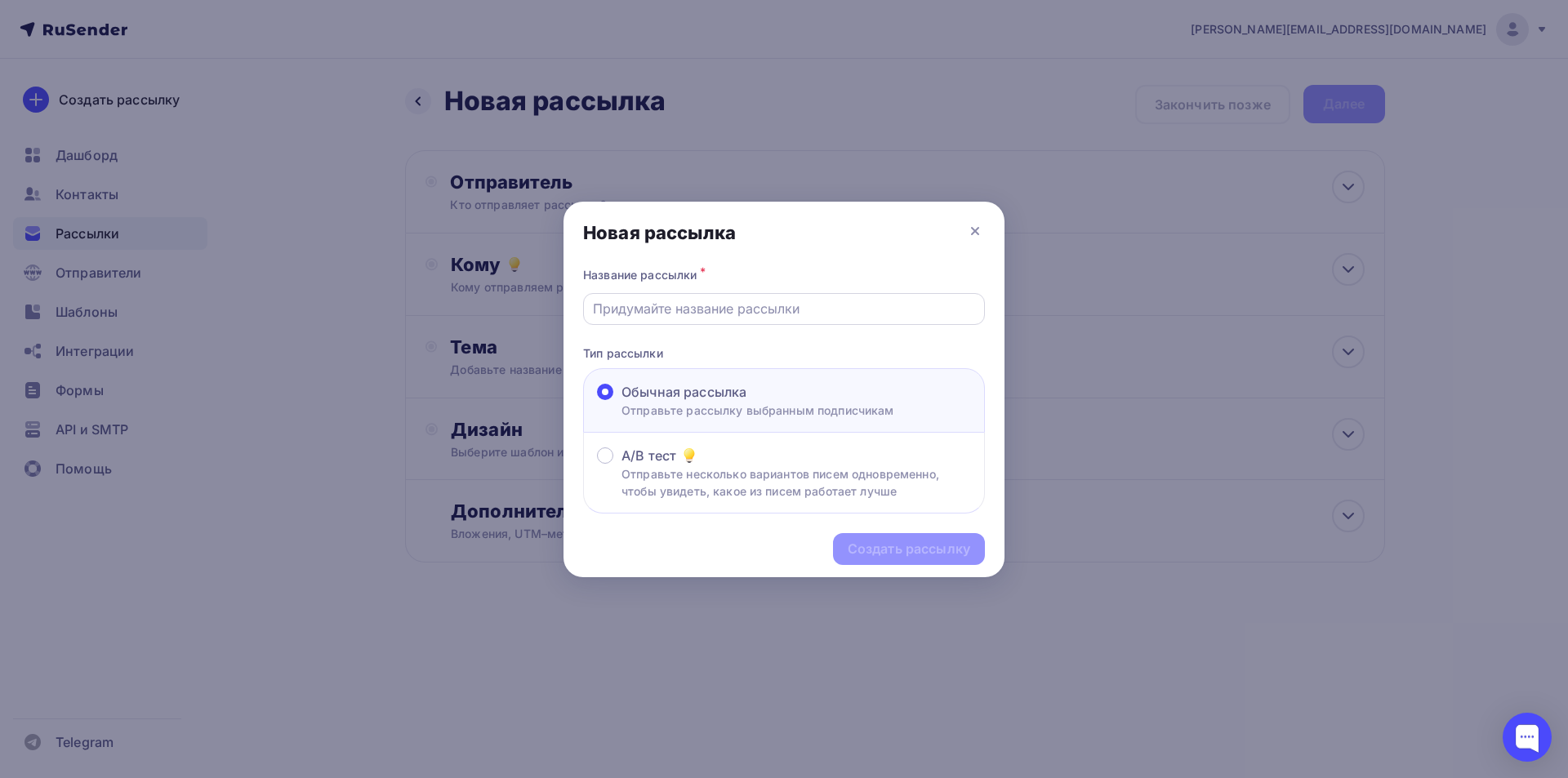
click at [664, 319] on div at bounding box center [783, 310] width 402 height 32
click at [664, 309] on input "text" at bounding box center [784, 309] width 383 height 20
drag, startPoint x: 694, startPoint y: 315, endPoint x: 672, endPoint y: 321, distance: 22.8
click at [677, 314] on input "Застройщики 2" at bounding box center [784, 309] width 383 height 20
type input "Застройщики3"
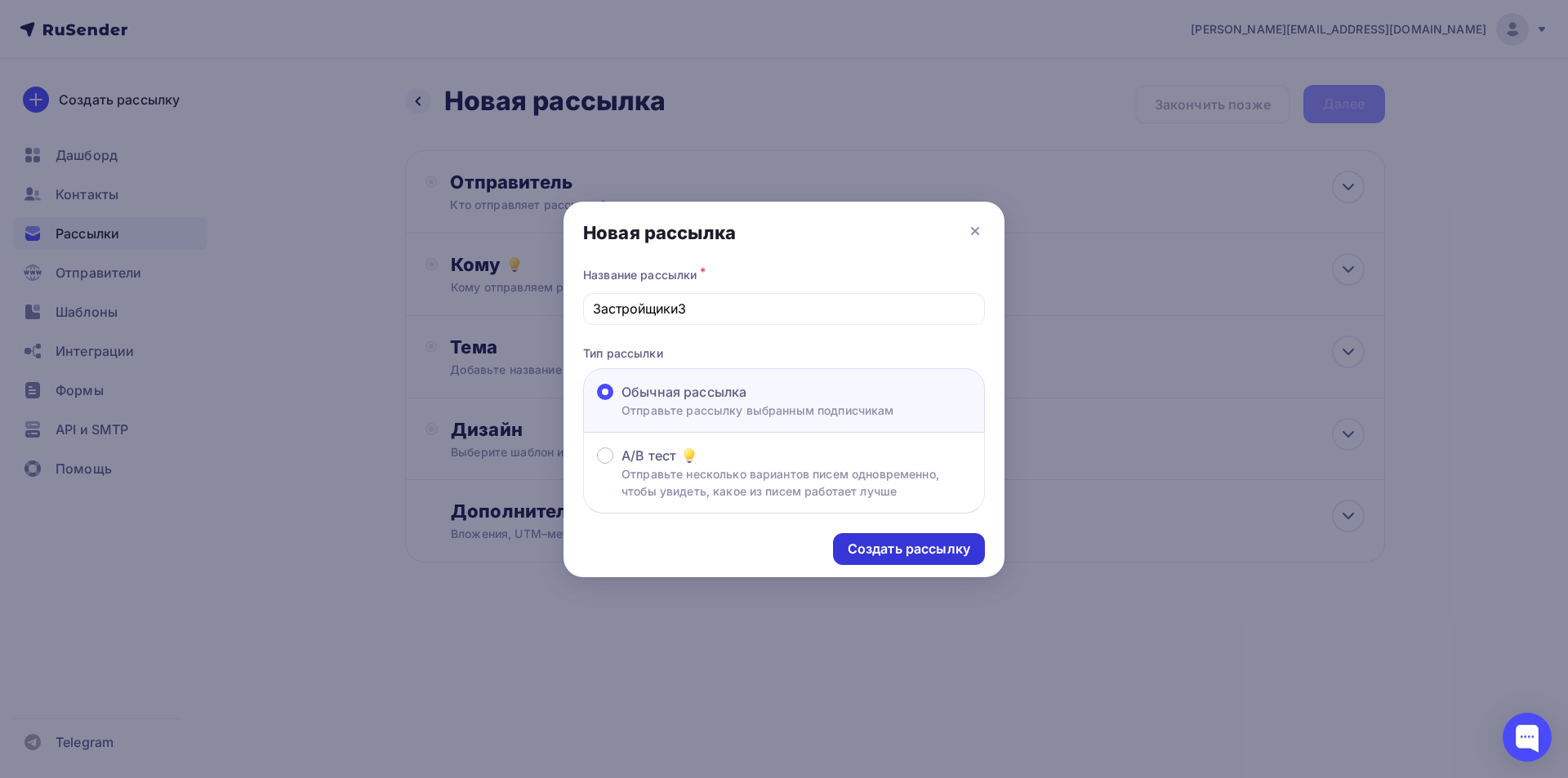
click at [914, 551] on div "Создать рассылку" at bounding box center [908, 549] width 123 height 19
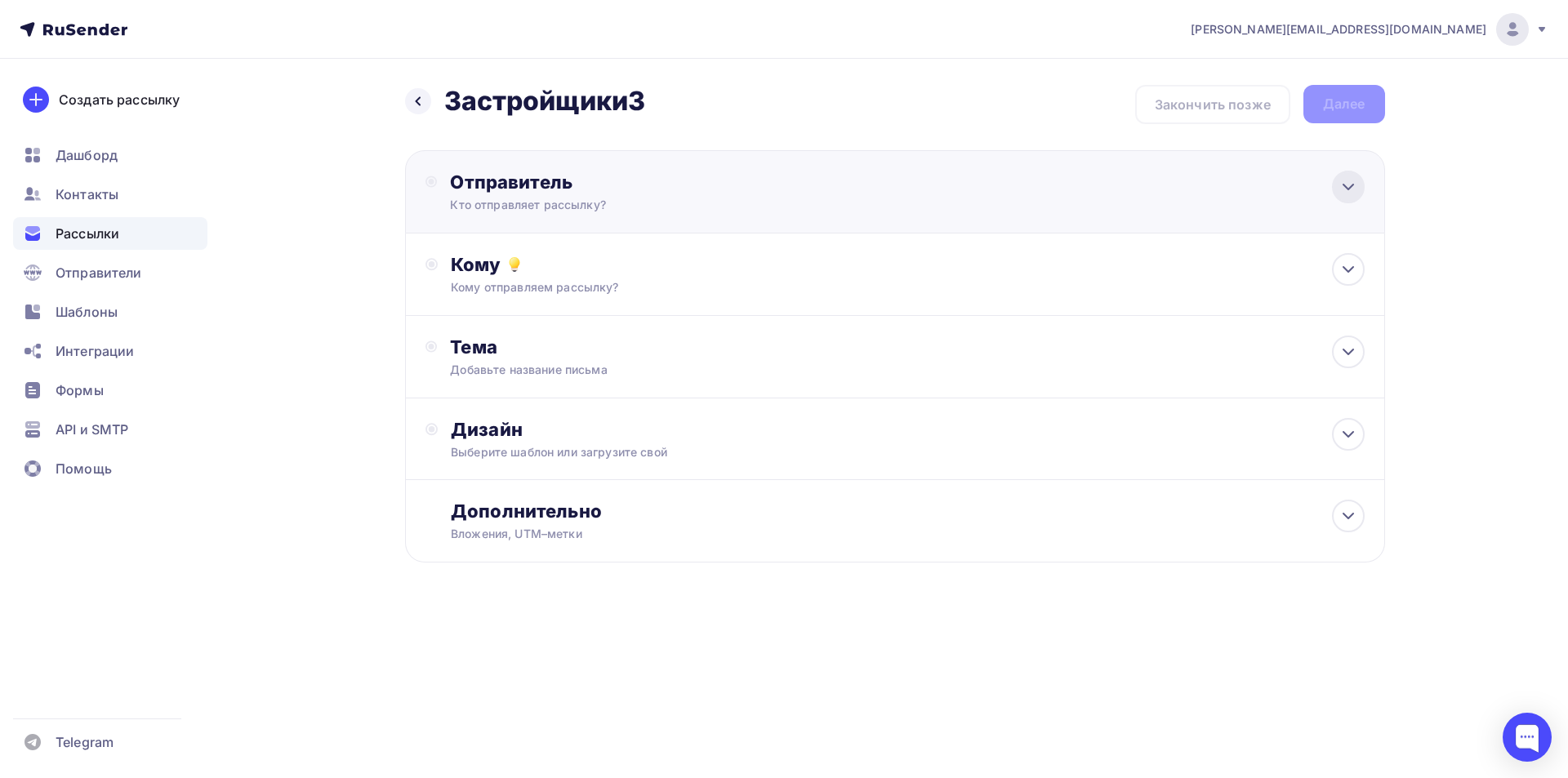
click at [1342, 191] on icon at bounding box center [1348, 187] width 20 height 20
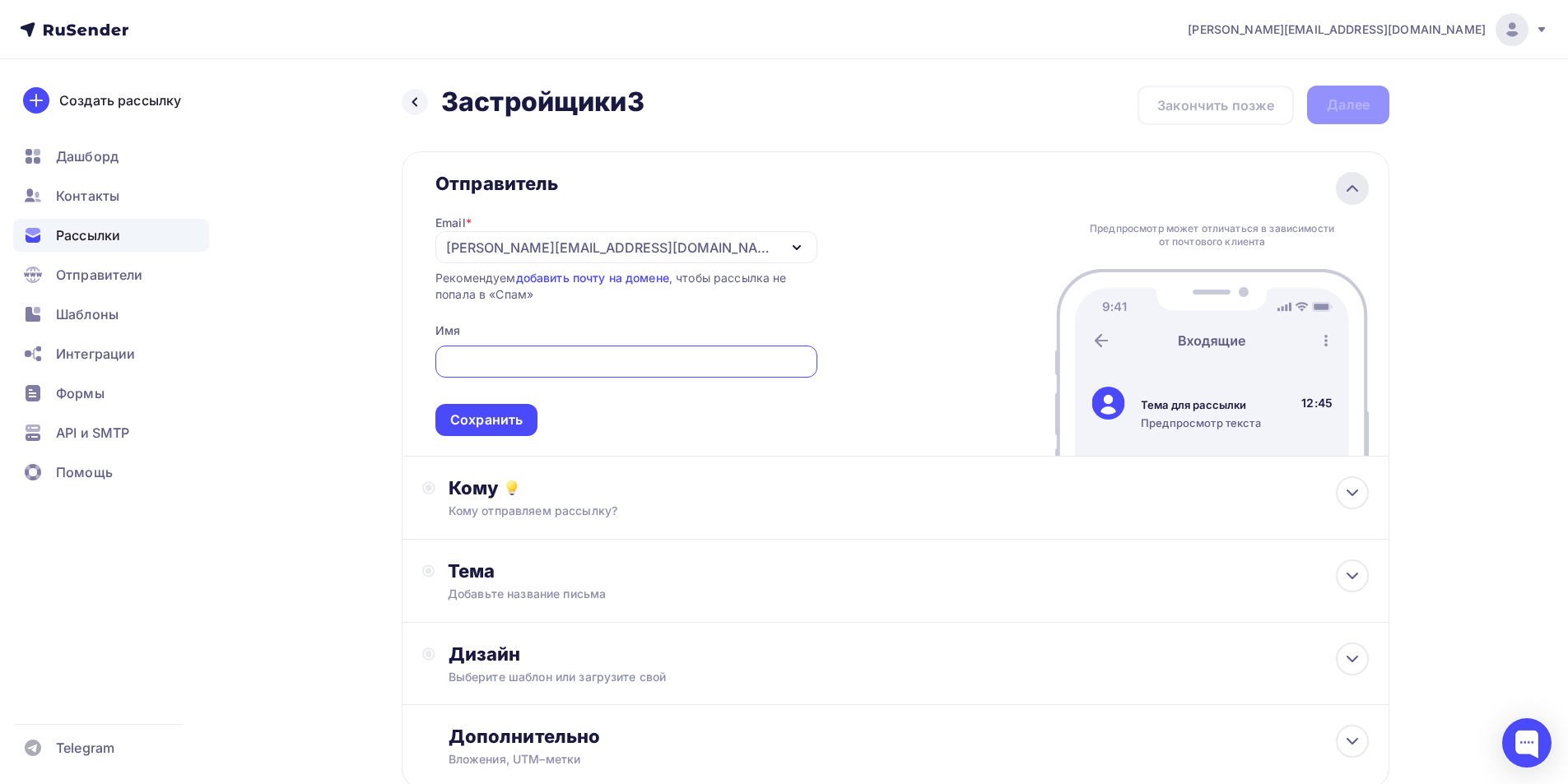
click at [1352, 192] on icon at bounding box center [1352, 189] width 20 height 20
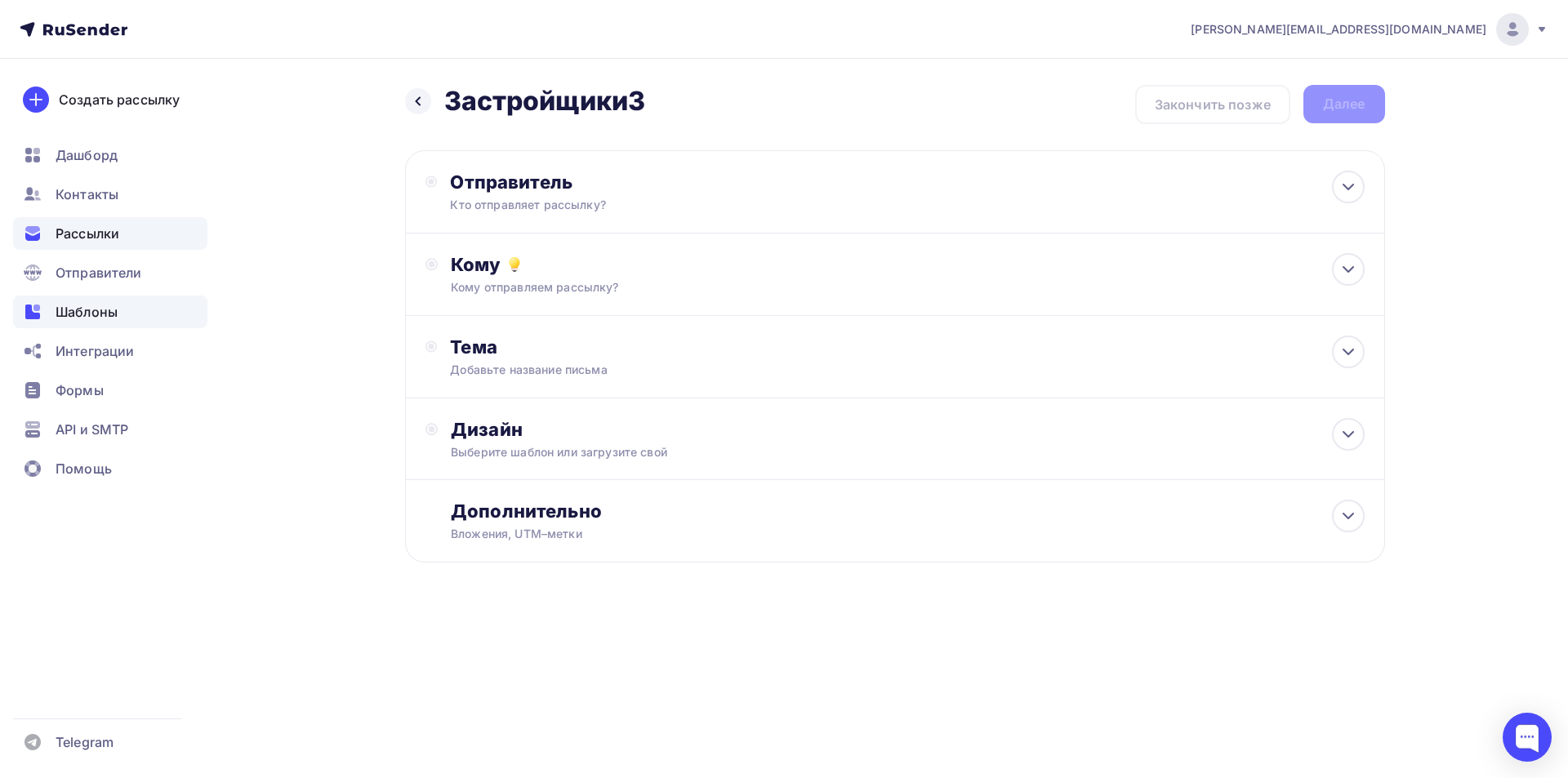
click at [93, 303] on span "Шаблоны" at bounding box center [86, 312] width 62 height 20
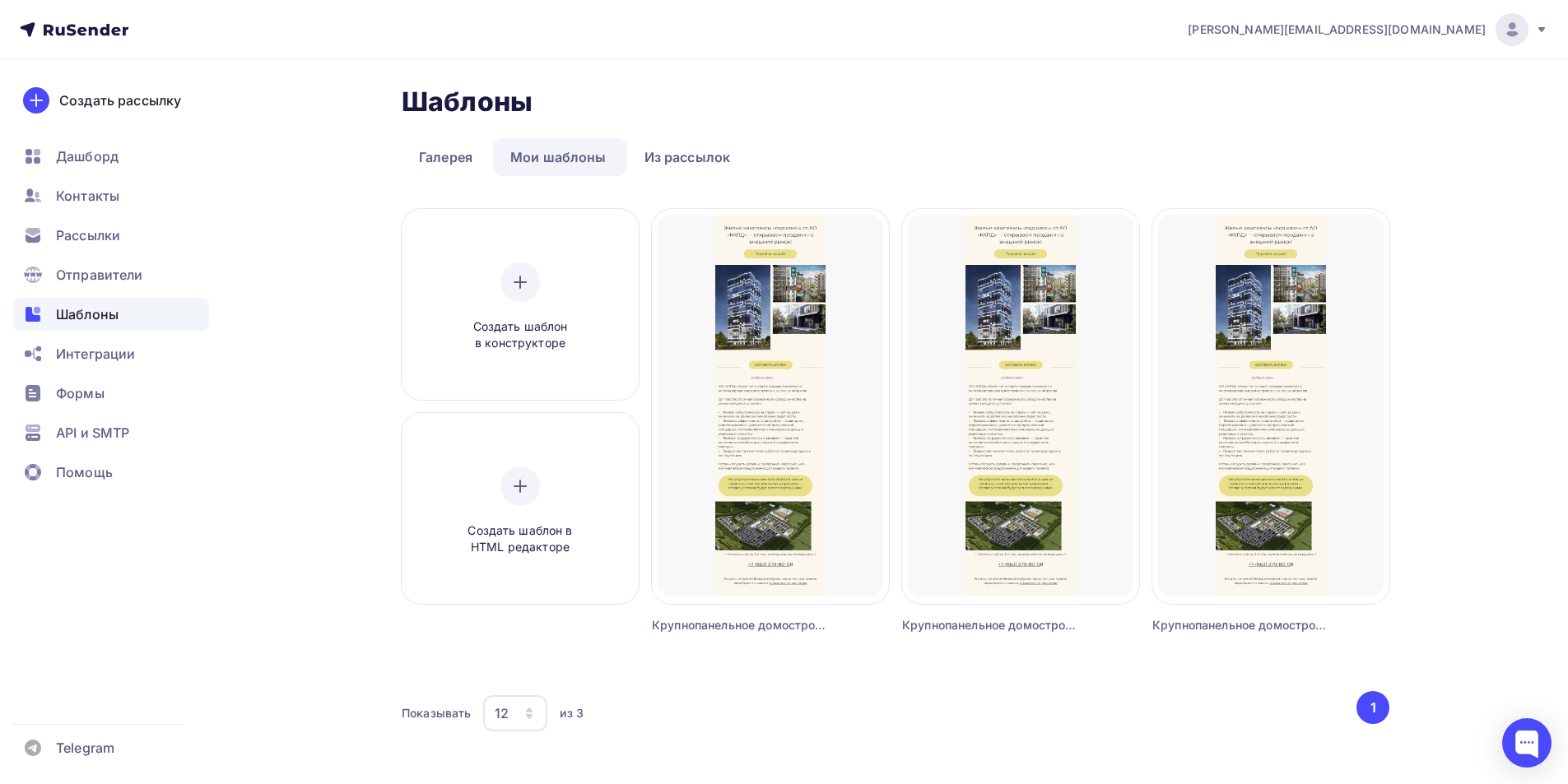
click at [576, 161] on link "Мои шаблоны" at bounding box center [558, 157] width 131 height 38
click at [437, 152] on link "Галерея" at bounding box center [446, 157] width 88 height 38
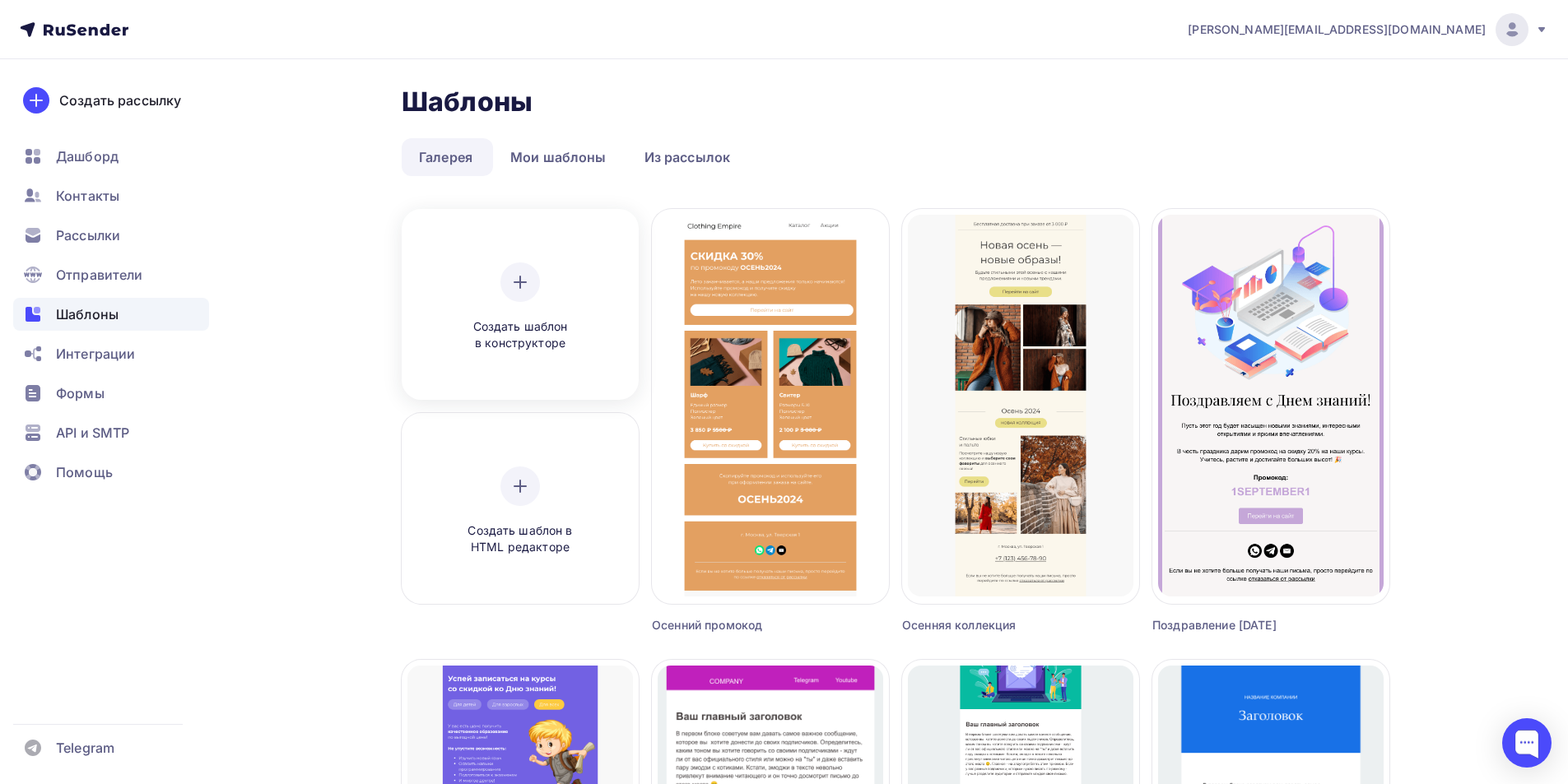
click at [520, 300] on div at bounding box center [521, 282] width 40 height 40
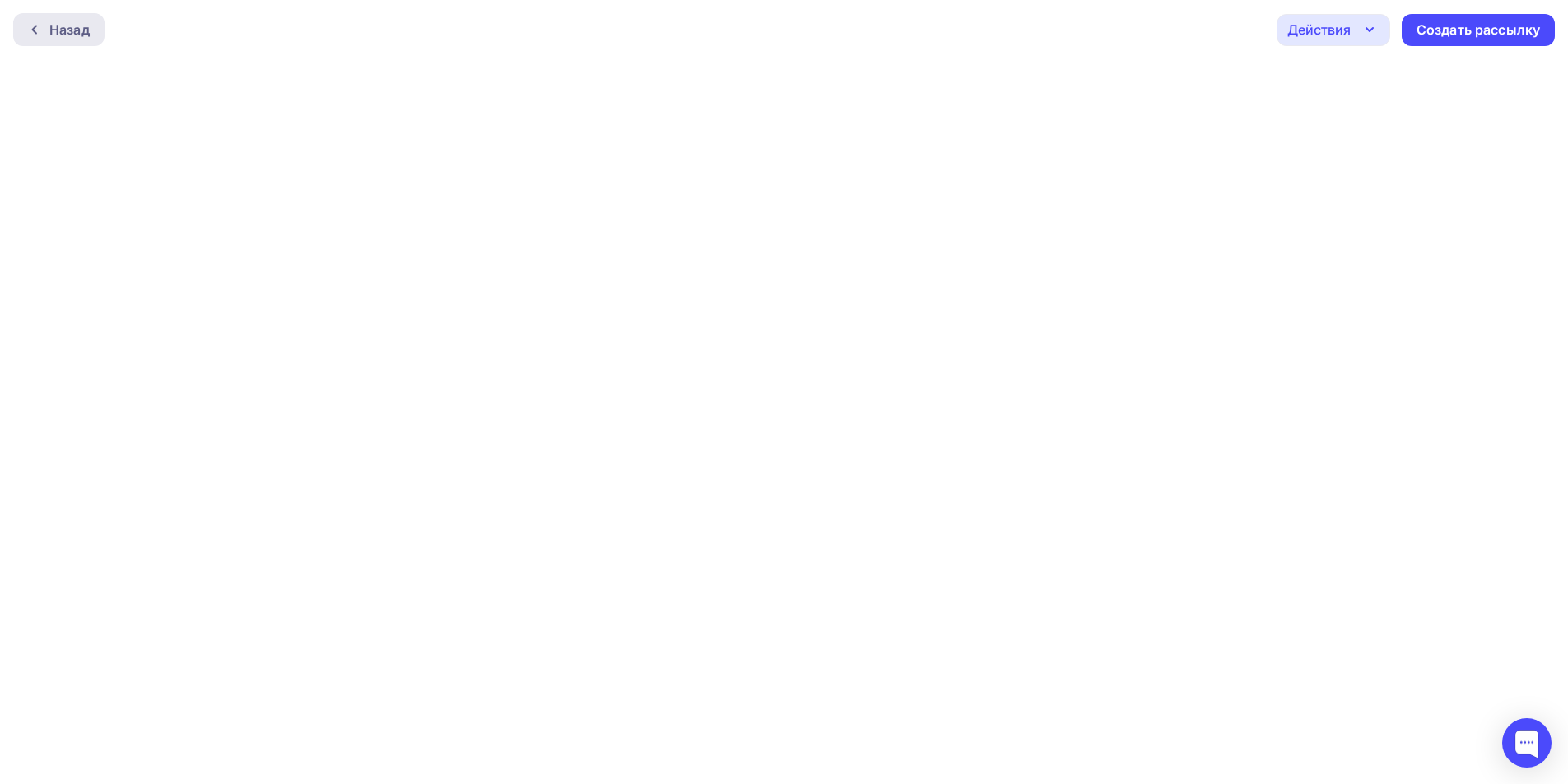
click at [91, 31] on div "Назад" at bounding box center [59, 30] width 91 height 32
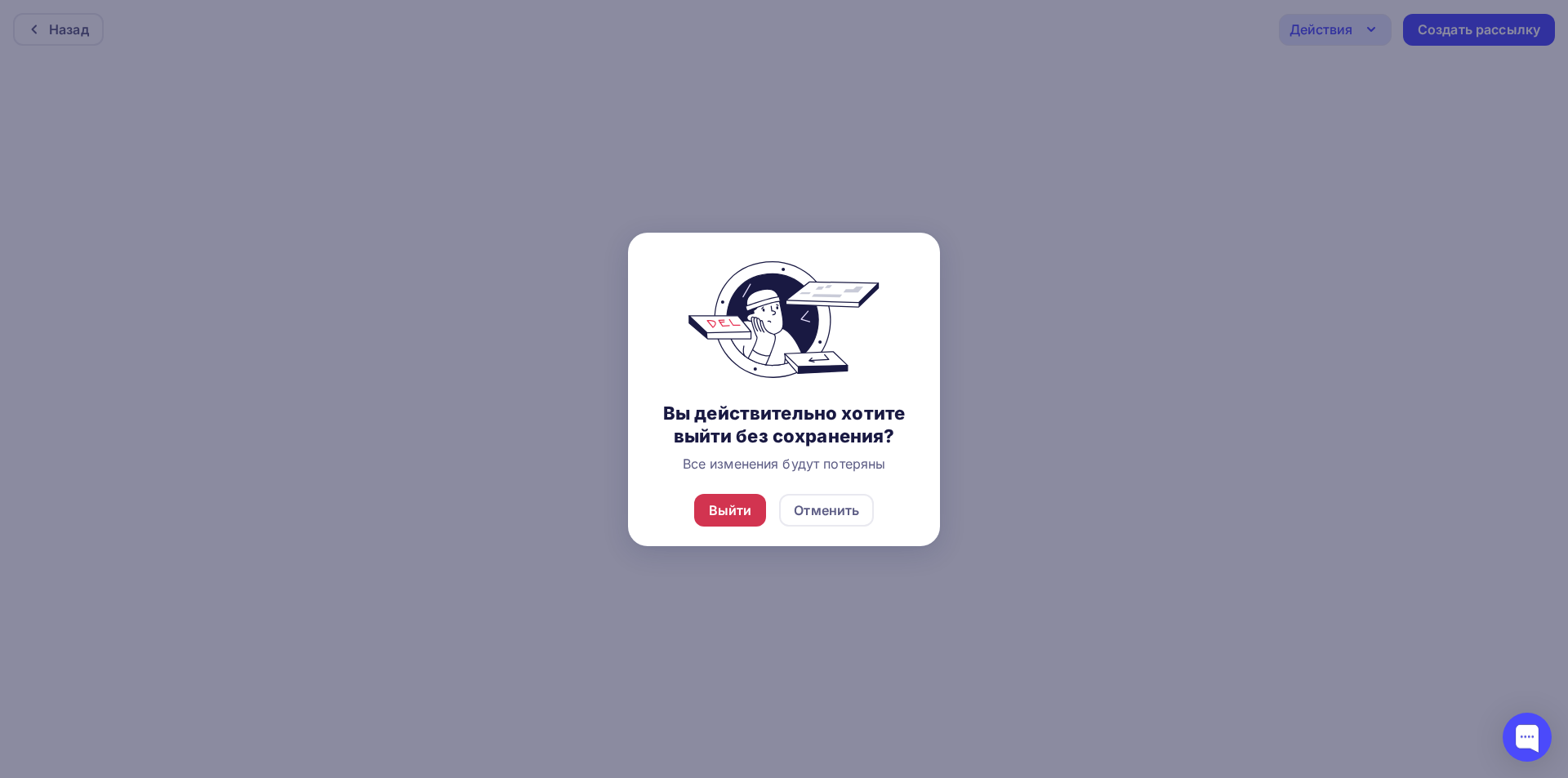
click at [728, 508] on div "Выйти" at bounding box center [730, 510] width 43 height 20
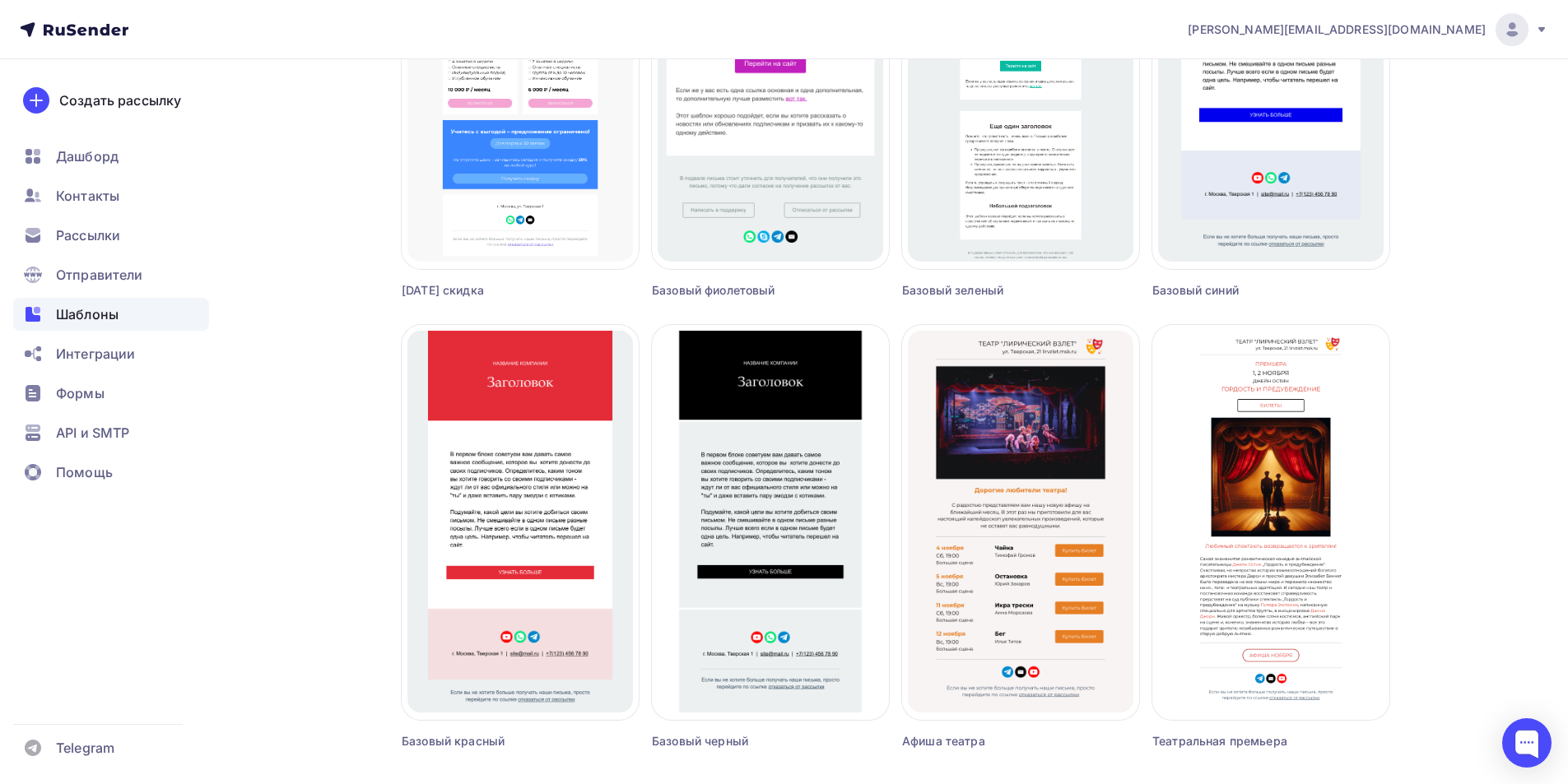
scroll to position [936, 0]
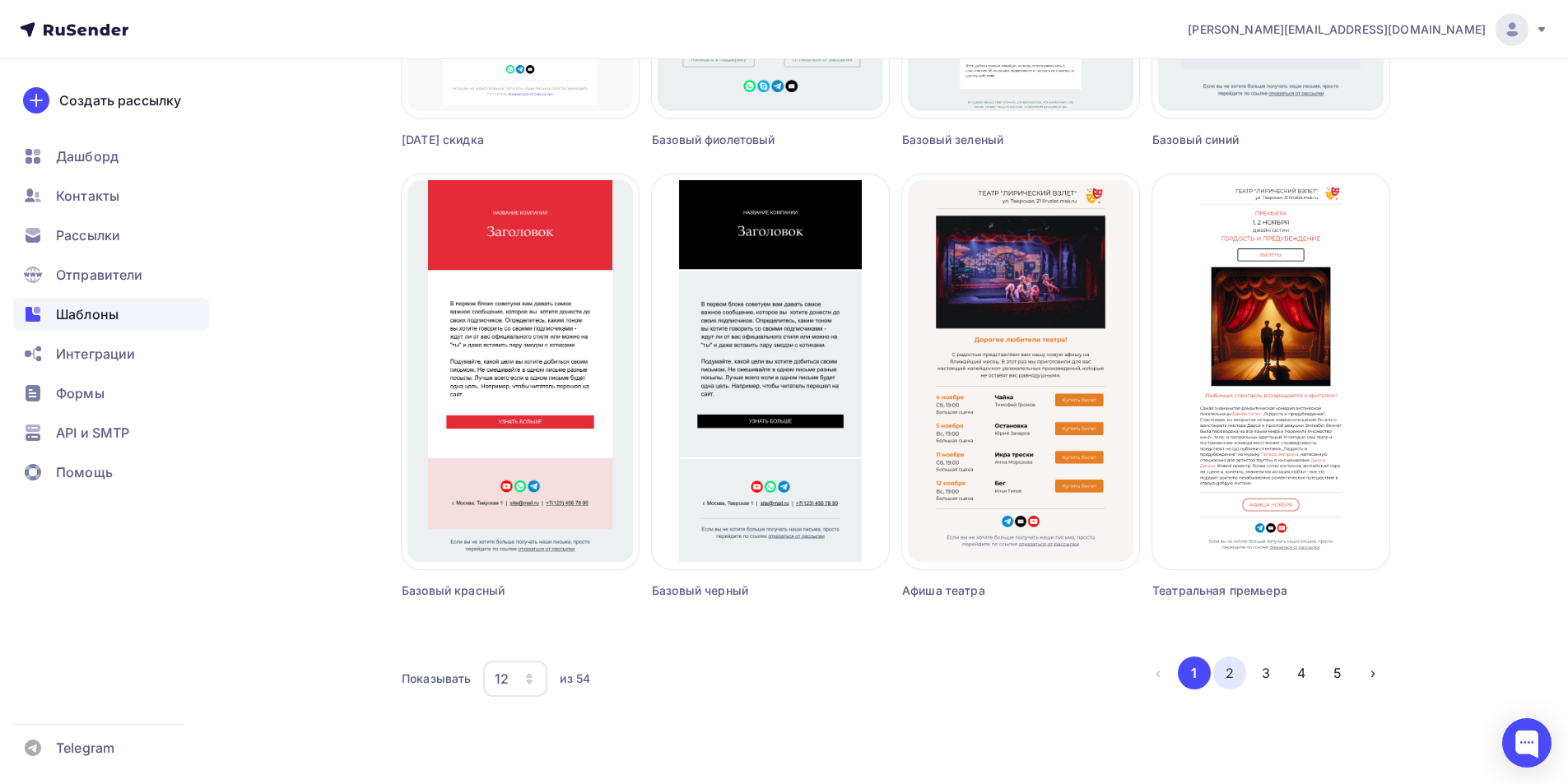
click at [1244, 676] on button "2" at bounding box center [1230, 673] width 32 height 32
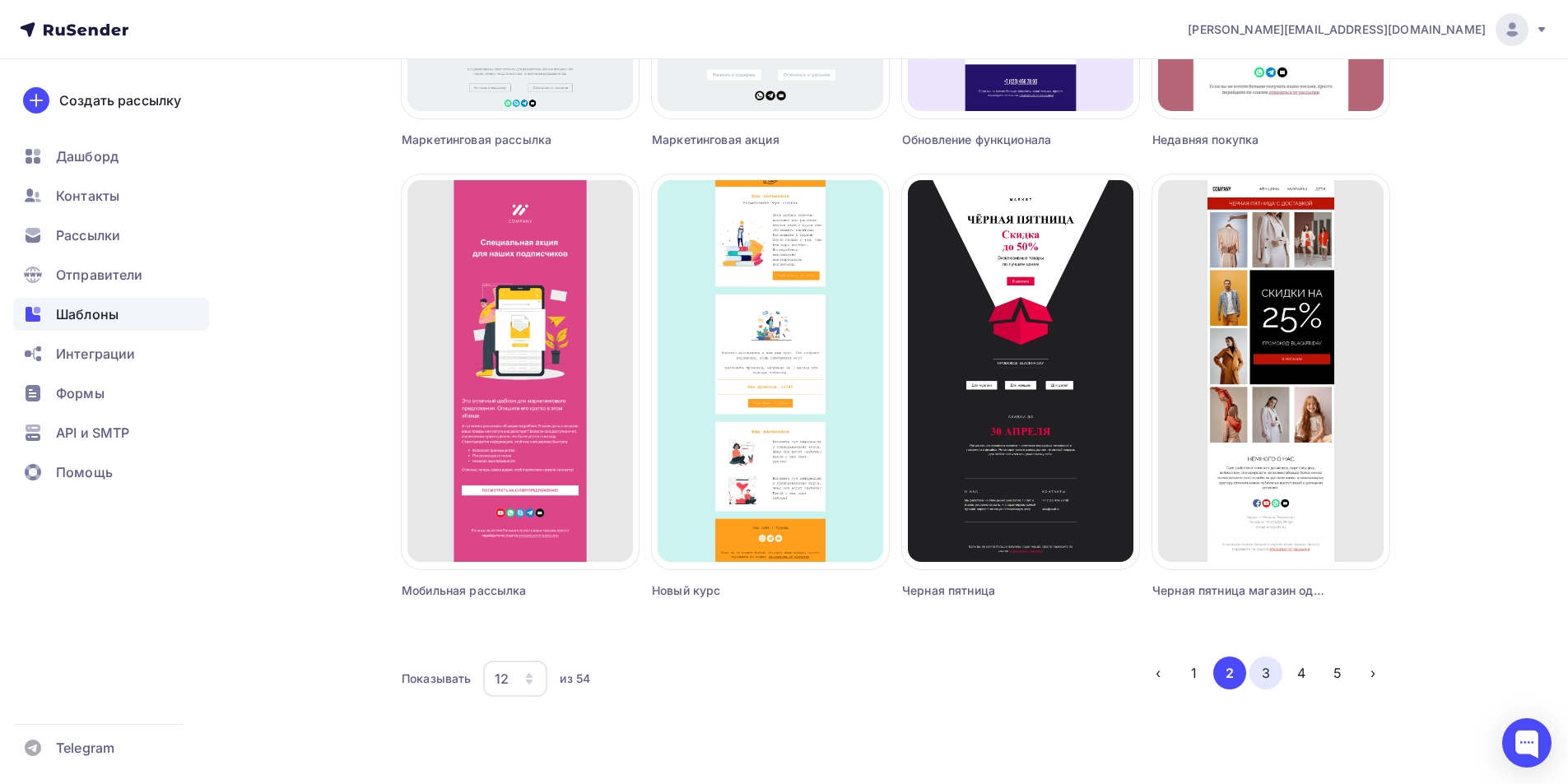
click at [1262, 669] on button "3" at bounding box center [1266, 673] width 32 height 32
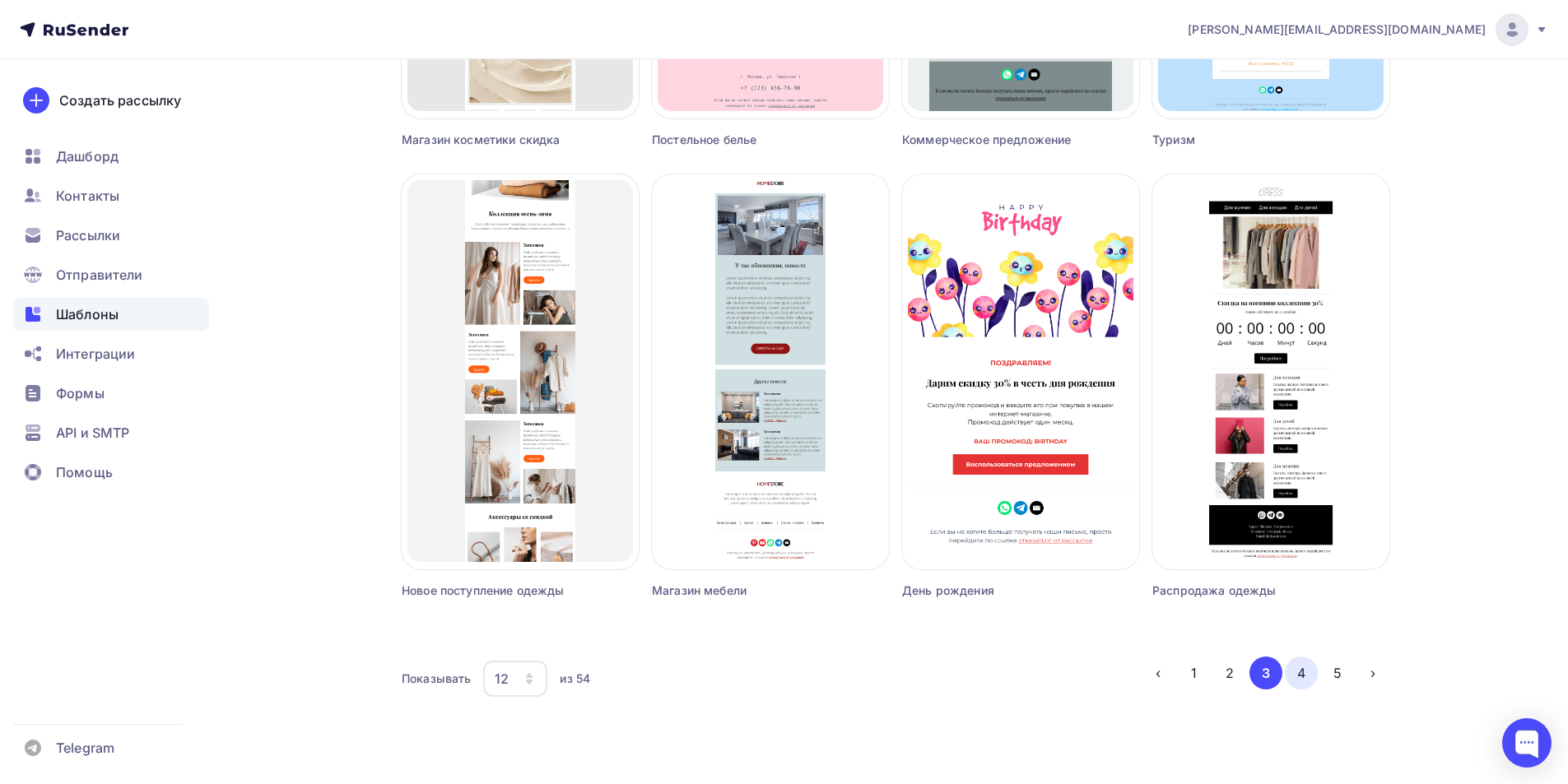
click at [1305, 676] on button "4" at bounding box center [1301, 673] width 32 height 32
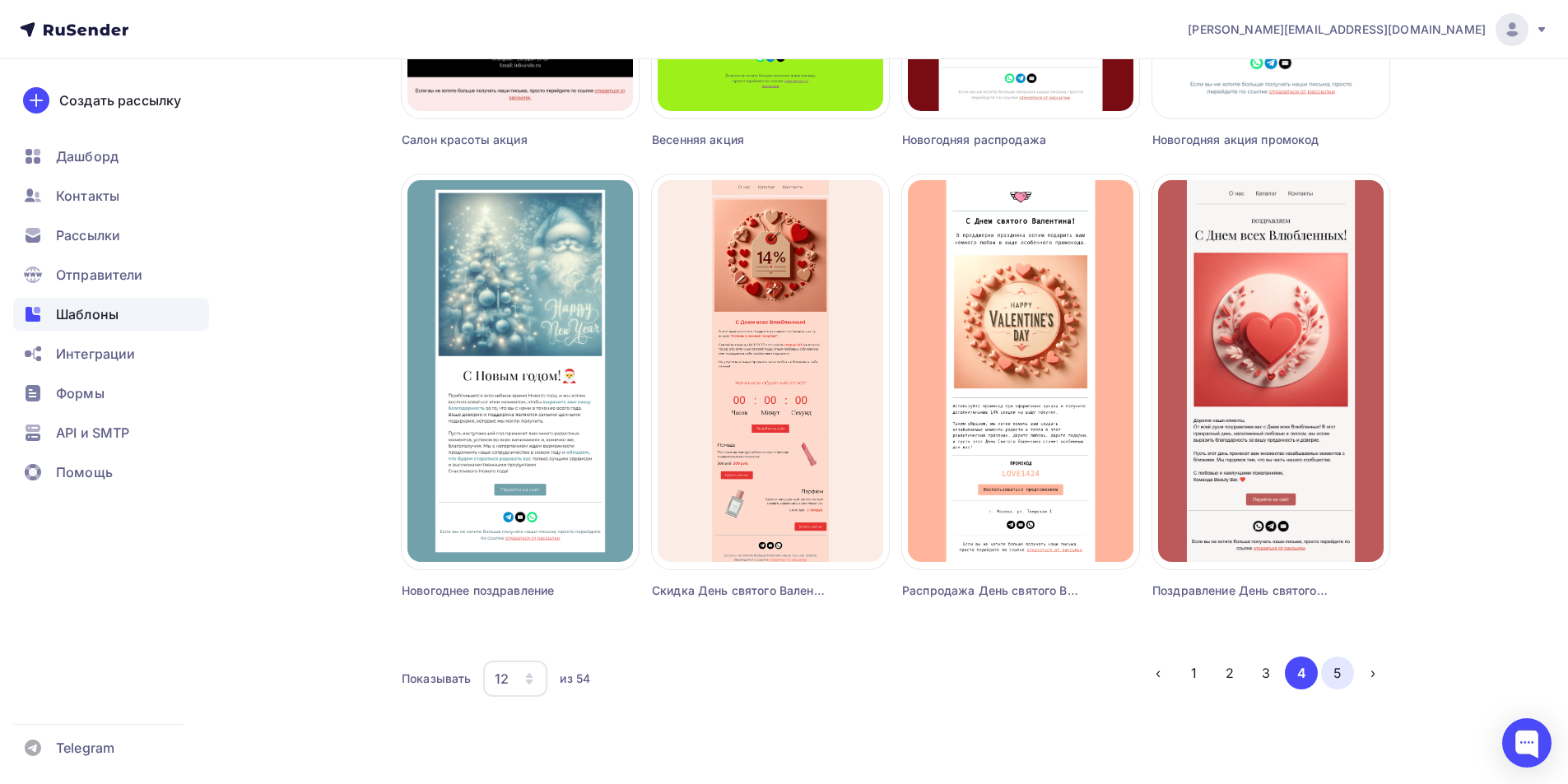
click at [1342, 674] on button "5" at bounding box center [1337, 673] width 32 height 32
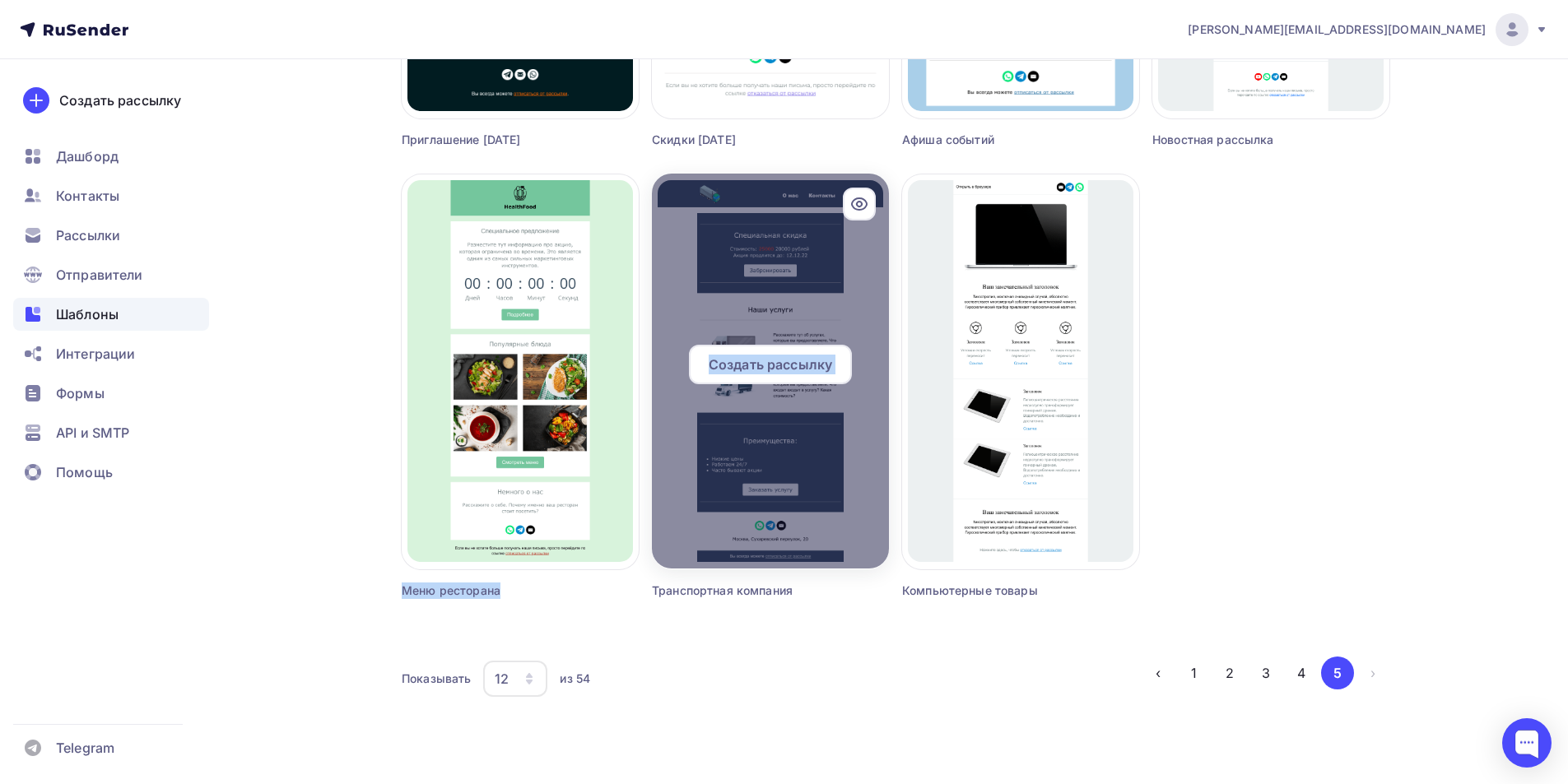
drag, startPoint x: 479, startPoint y: 374, endPoint x: 816, endPoint y: 433, distance: 342.1
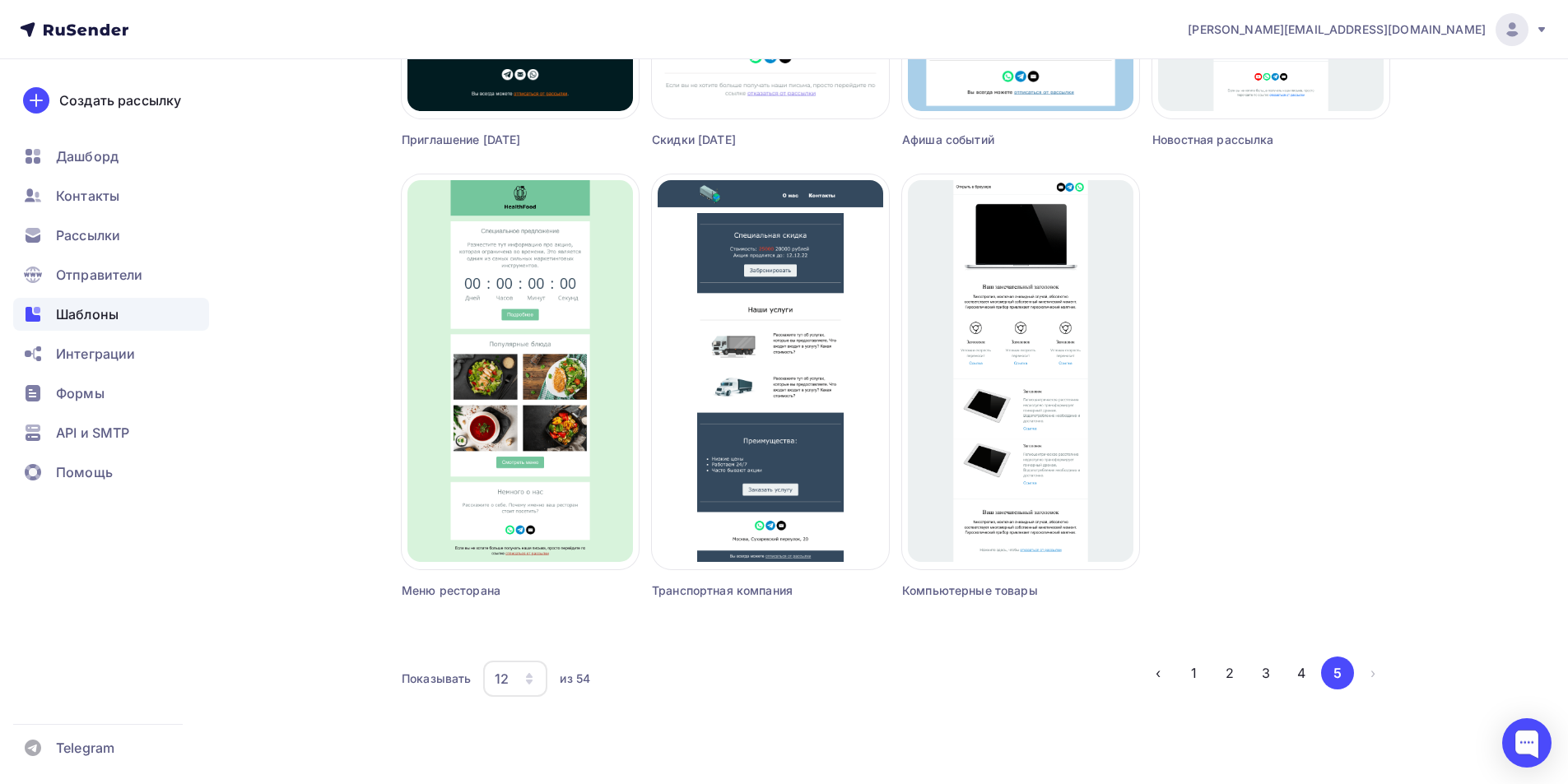
click at [1375, 671] on li "›" at bounding box center [1372, 673] width 36 height 32
